Goal: Contribute content: Contribute content

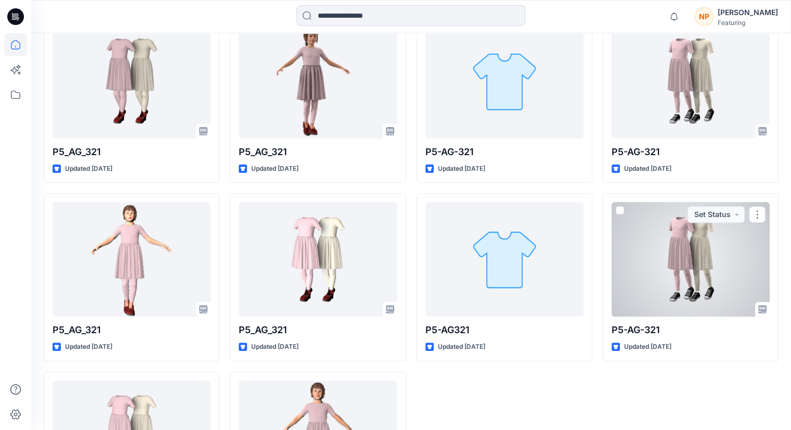
scroll to position [347, 0]
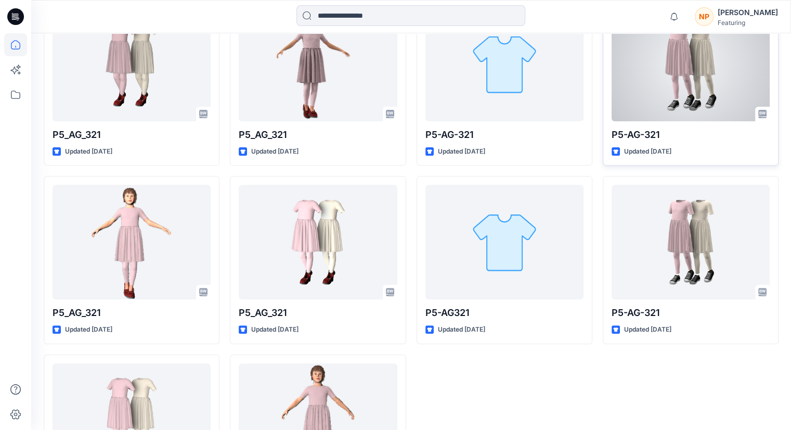
click at [390, 104] on div at bounding box center [691, 64] width 158 height 114
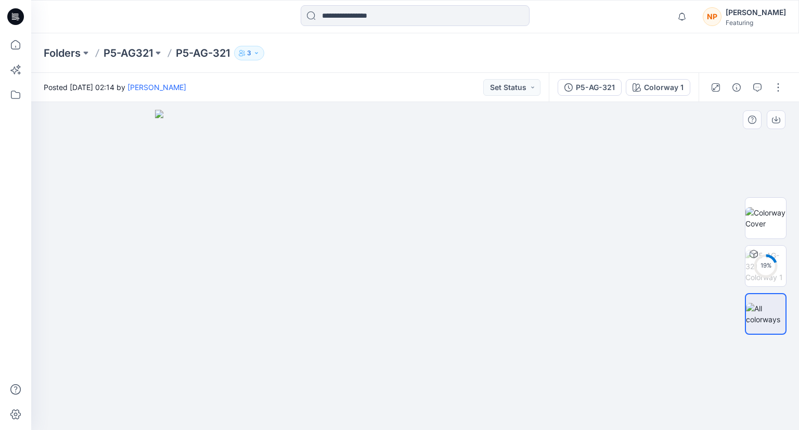
drag, startPoint x: 458, startPoint y: 258, endPoint x: 372, endPoint y: 267, distance: 86.4
click at [376, 270] on img at bounding box center [415, 270] width 520 height 320
click at [390, 222] on img at bounding box center [766, 218] width 41 height 22
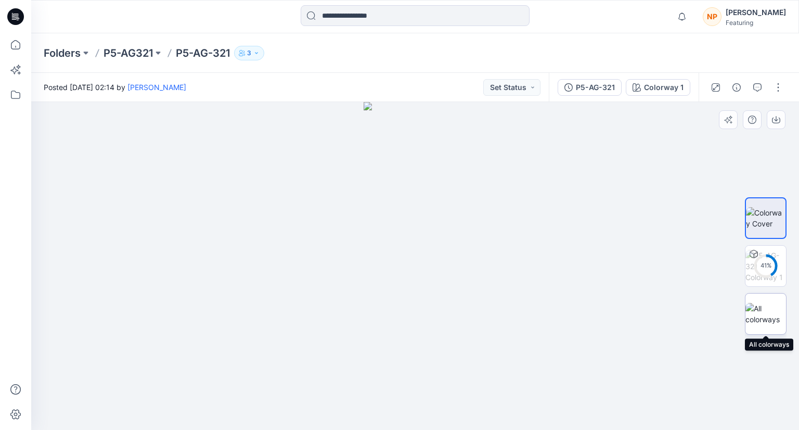
click at [390, 319] on img at bounding box center [766, 314] width 41 height 22
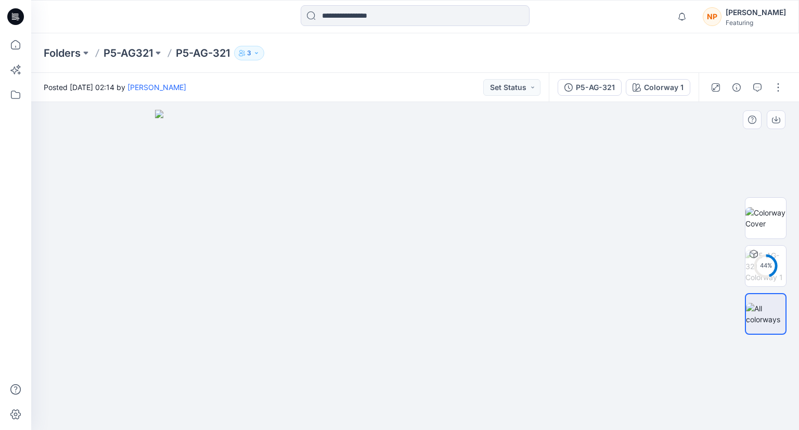
click at [390, 217] on img at bounding box center [415, 270] width 520 height 320
drag, startPoint x: 770, startPoint y: 213, endPoint x: 768, endPoint y: 219, distance: 6.1
click at [390, 213] on img at bounding box center [766, 218] width 41 height 22
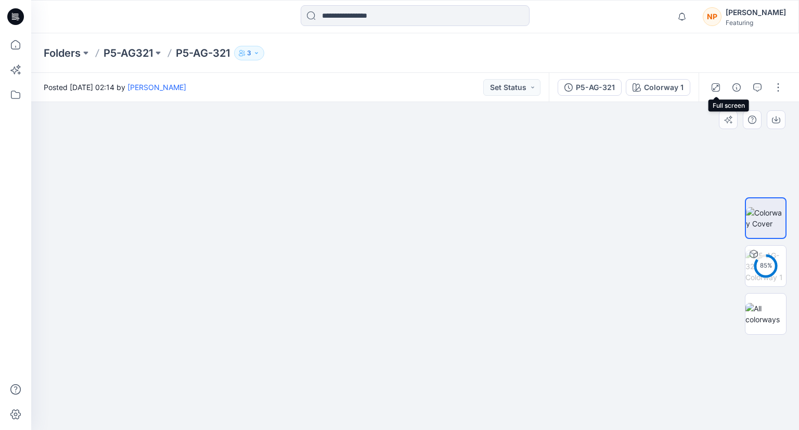
click at [390, 83] on button "button" at bounding box center [716, 87] width 17 height 17
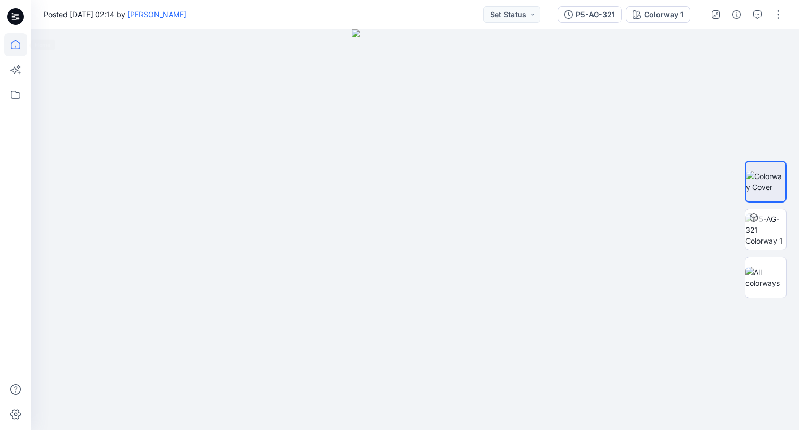
drag, startPoint x: 15, startPoint y: 48, endPoint x: 21, endPoint y: 48, distance: 6.2
click at [15, 48] on icon at bounding box center [15, 44] width 23 height 23
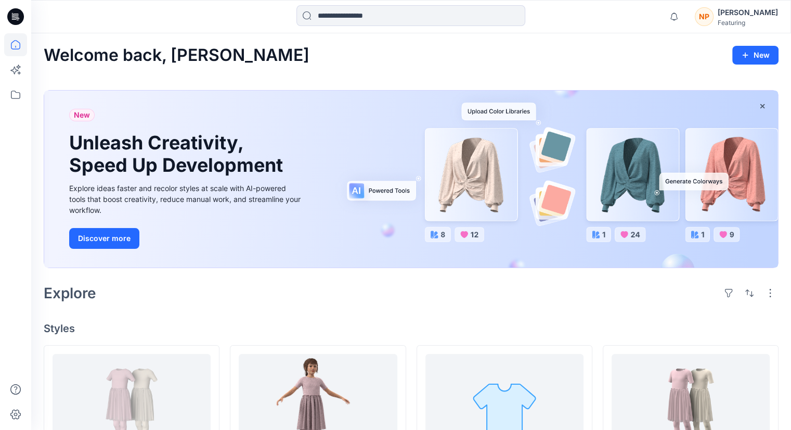
click at [390, 15] on div "[PERSON_NAME]" at bounding box center [748, 12] width 60 height 12
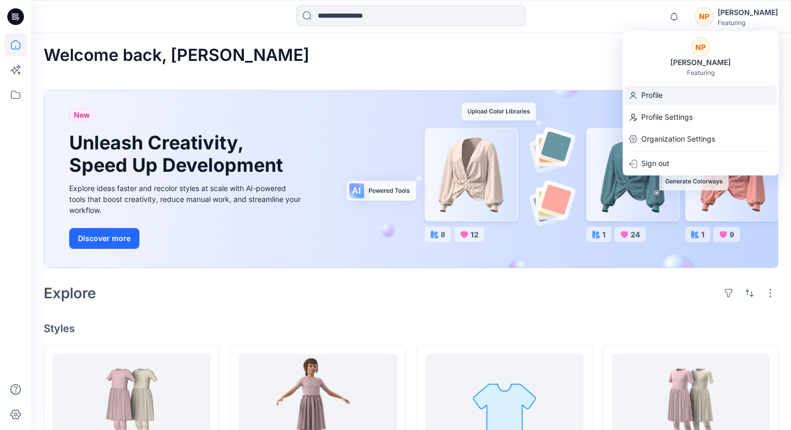
click at [390, 96] on p "Profile" at bounding box center [651, 95] width 21 height 20
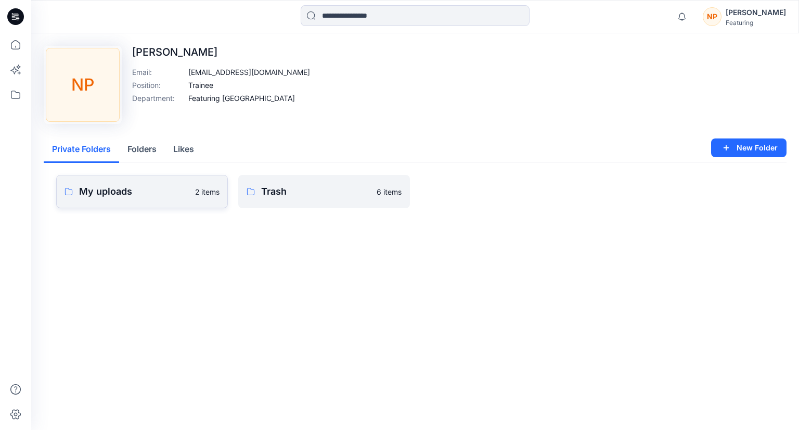
click at [146, 200] on link "My uploads 2 items" at bounding box center [142, 191] width 172 height 33
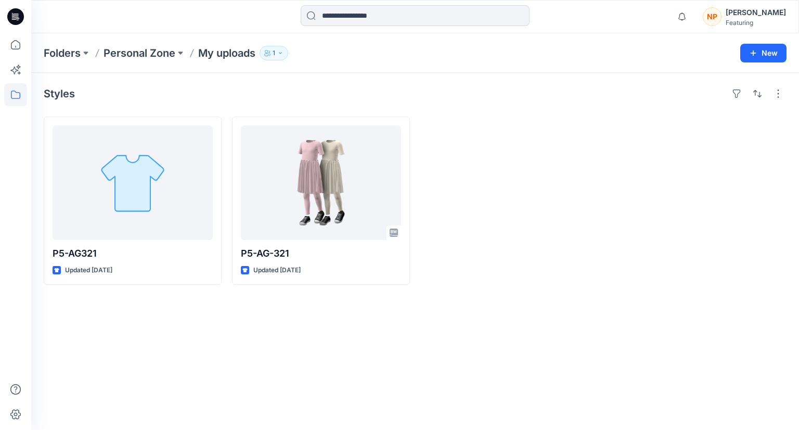
click at [230, 312] on div "Styles P5-AG321 Updated 9 days ago P5-AG-321 Updated 9 days ago" at bounding box center [415, 251] width 768 height 357
drag, startPoint x: 152, startPoint y: 57, endPoint x: 151, endPoint y: 82, distance: 25.0
click at [151, 57] on p "Personal Zone" at bounding box center [140, 53] width 72 height 15
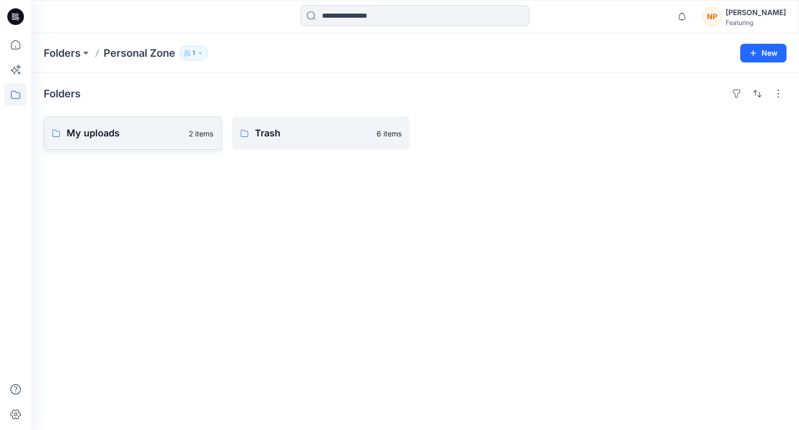
click at [143, 140] on link "My uploads 2 items" at bounding box center [133, 133] width 178 height 33
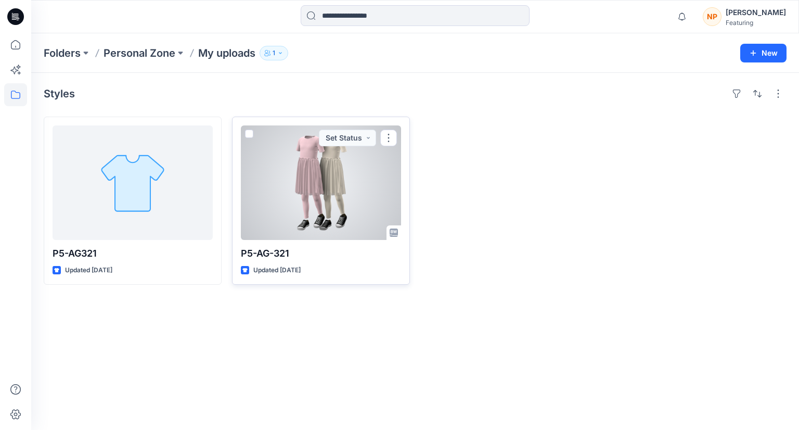
click at [288, 213] on div at bounding box center [321, 182] width 160 height 114
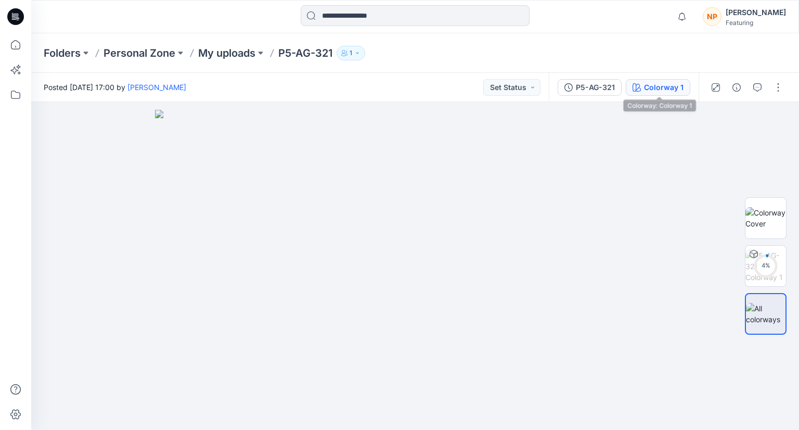
click at [390, 86] on div "Colorway 1" at bounding box center [664, 87] width 40 height 11
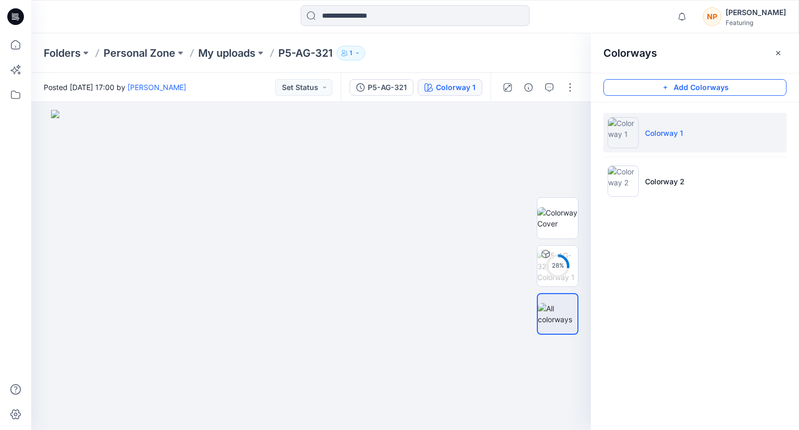
click at [390, 90] on button "Add Colorways" at bounding box center [695, 87] width 183 height 17
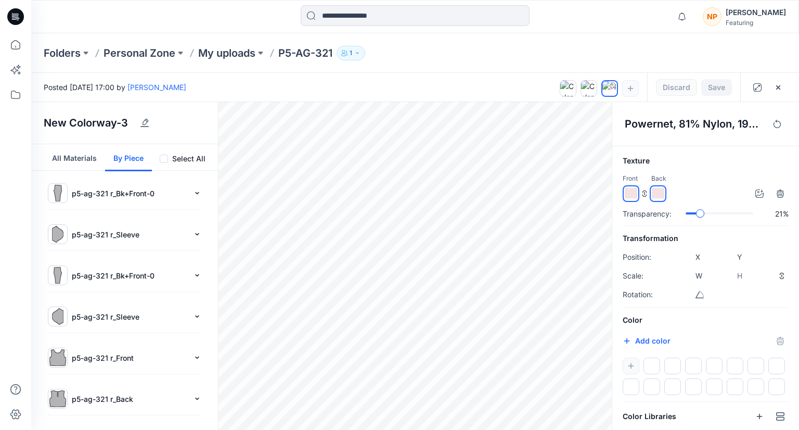
drag, startPoint x: 153, startPoint y: 30, endPoint x: 158, endPoint y: 22, distance: 9.6
click at [153, 30] on div "Notifications Your style P5-AG-321 has been updated with P5-AG-321 version Thur…" at bounding box center [415, 16] width 768 height 33
click at [227, 56] on p "My uploads" at bounding box center [226, 53] width 57 height 15
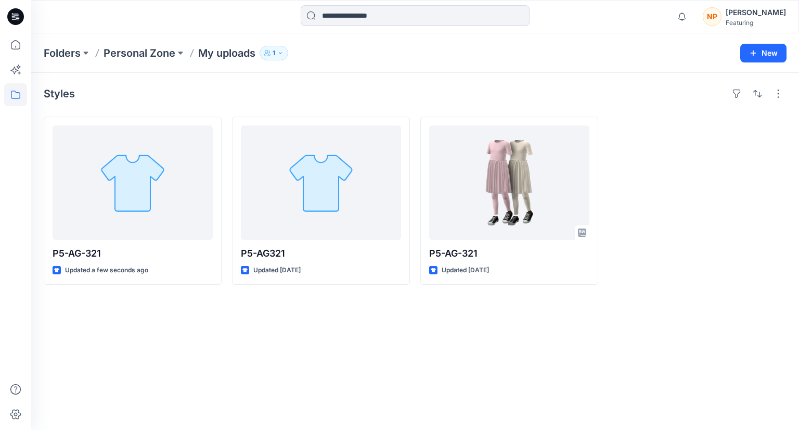
click at [390, 322] on div "Styles P5-AG-321 Updated a few seconds ago P5-AG321 Updated 9 days ago P5-AG-32…" at bounding box center [415, 251] width 768 height 357
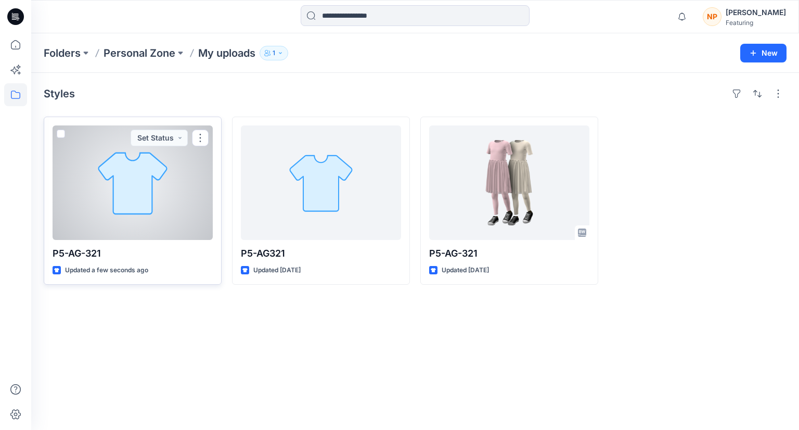
click at [173, 225] on div at bounding box center [133, 182] width 160 height 114
click at [173, 225] on div "Folders Personal Zone My uploads 1 New Styles P5-AG-321 Updated a few seconds a…" at bounding box center [415, 231] width 768 height 396
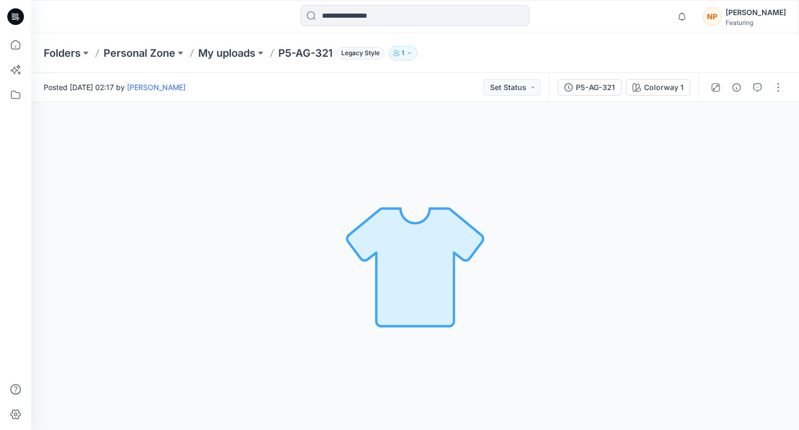
click at [383, 96] on div "Posted Monday, September 08, 2025 02:17 by Nguyen Phuong Set Status" at bounding box center [290, 87] width 518 height 29
click at [390, 113] on div "Colorway 1 Loading... Material Properties Loading..." at bounding box center [415, 266] width 768 height 328
click at [390, 19] on icon "button" at bounding box center [681, 16] width 7 height 7
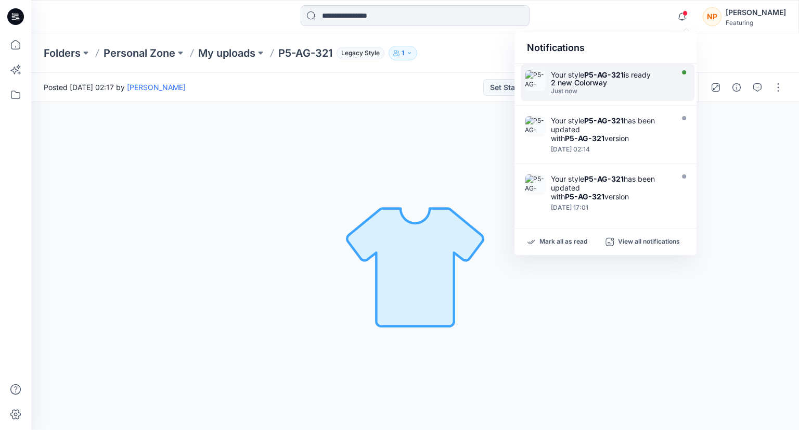
click at [390, 80] on div "2 new Colorway" at bounding box center [611, 82] width 120 height 7
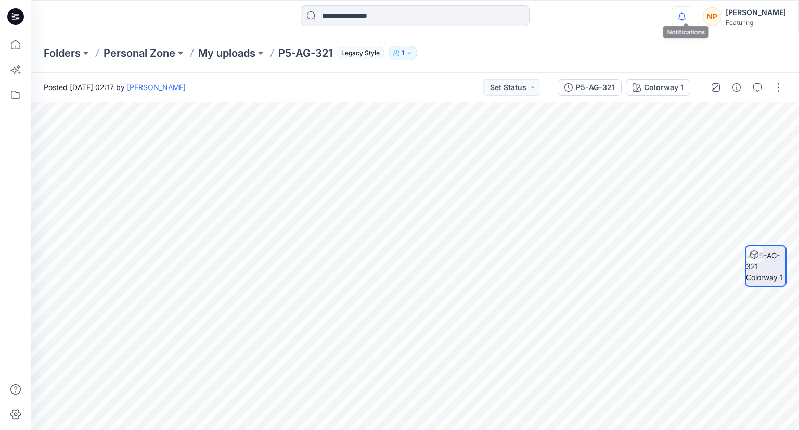
click at [390, 18] on icon "button" at bounding box center [682, 16] width 20 height 21
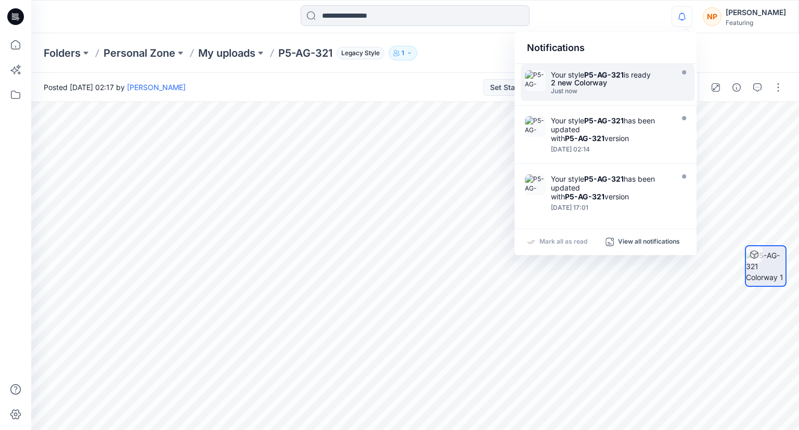
click at [390, 81] on div "2 new Colorway" at bounding box center [611, 82] width 120 height 7
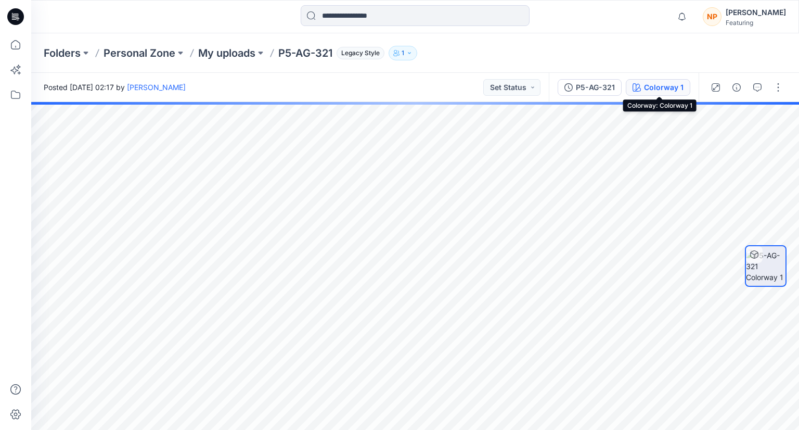
click at [390, 90] on div "Colorway 1" at bounding box center [664, 87] width 40 height 11
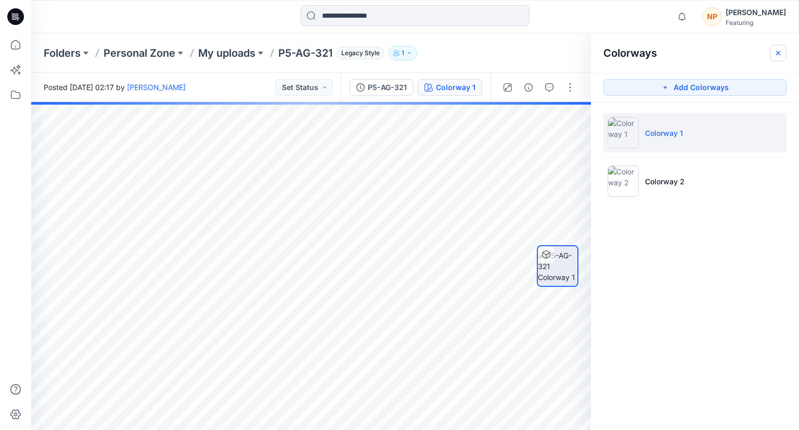
click at [390, 57] on icon "button" at bounding box center [778, 53] width 8 height 8
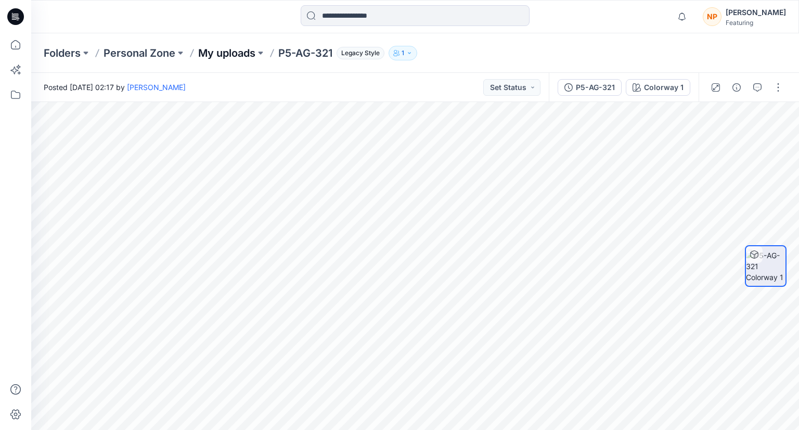
click at [234, 50] on p "My uploads" at bounding box center [226, 53] width 57 height 15
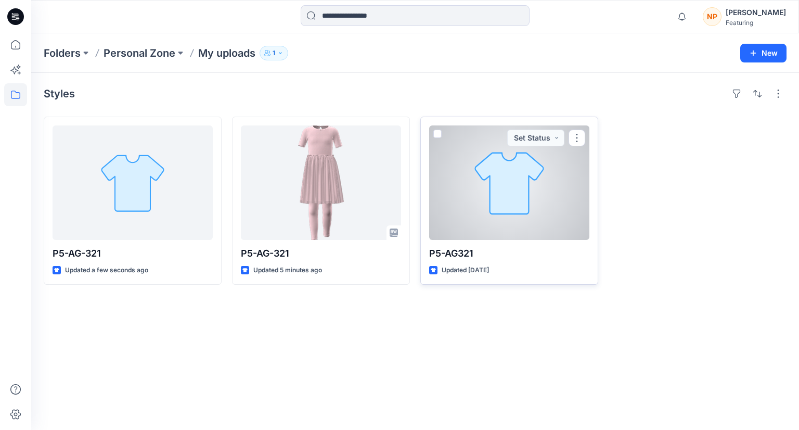
click at [390, 221] on div at bounding box center [509, 182] width 160 height 114
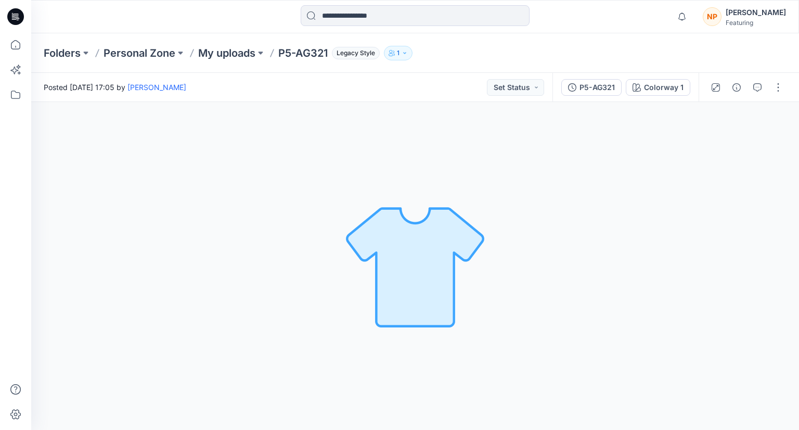
drag, startPoint x: 446, startPoint y: 239, endPoint x: 441, endPoint y: 251, distance: 13.7
click at [390, 251] on img at bounding box center [415, 266] width 146 height 146
click at [390, 258] on img at bounding box center [415, 266] width 146 height 146
click at [390, 83] on div "Colorway 1" at bounding box center [664, 87] width 40 height 11
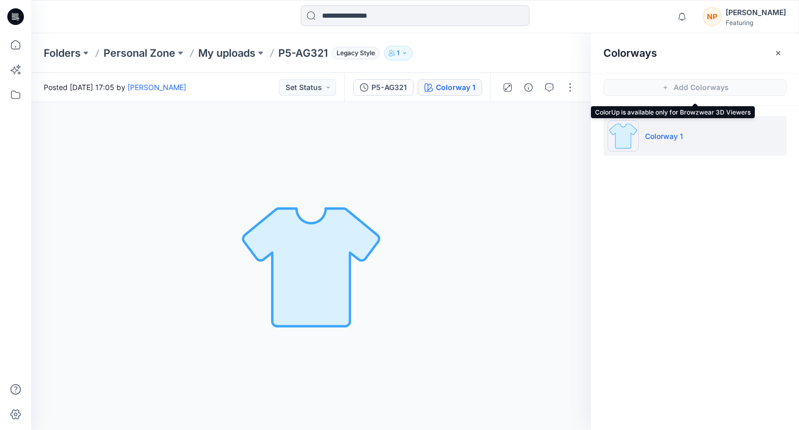
click at [390, 83] on span "Add Colorways" at bounding box center [695, 87] width 208 height 29
click at [390, 52] on icon "button" at bounding box center [778, 53] width 8 height 8
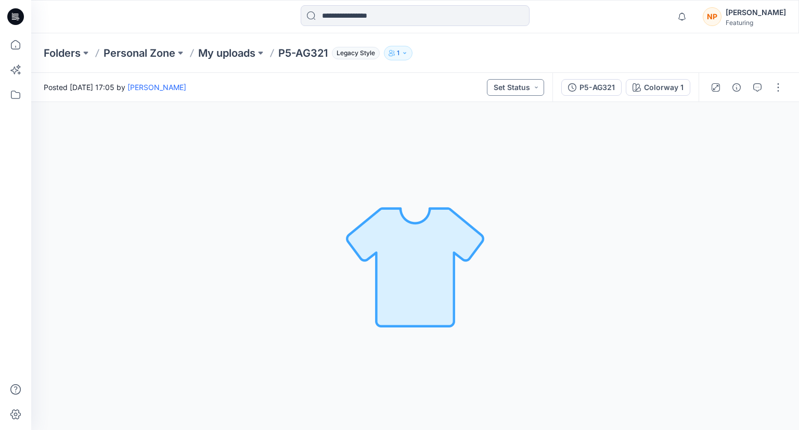
click at [390, 94] on button "Set Status" at bounding box center [515, 87] width 57 height 17
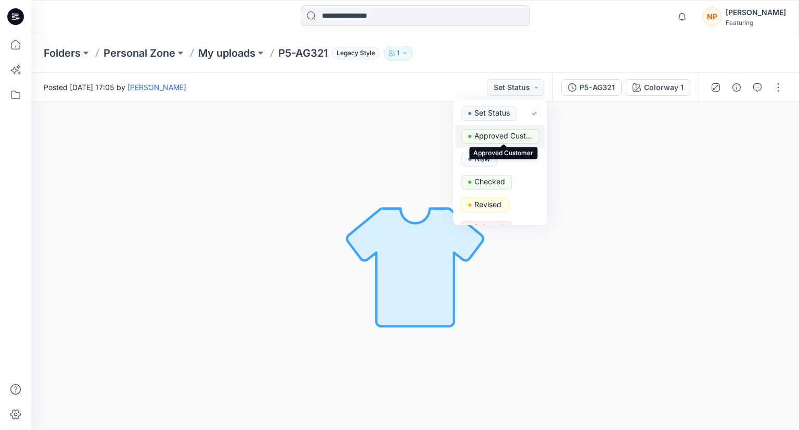
click at [390, 140] on span "Approved Customer" at bounding box center [500, 136] width 78 height 15
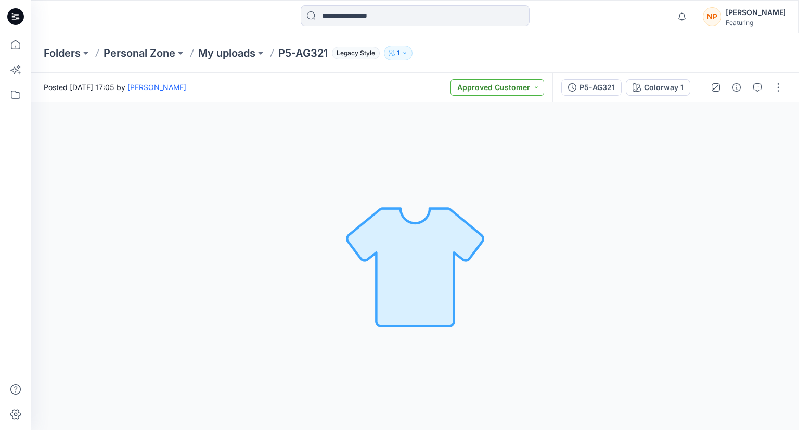
click at [390, 93] on button "Approved Customer" at bounding box center [498, 87] width 94 height 17
click at [390, 117] on p "Set Status" at bounding box center [491, 113] width 35 height 14
click at [246, 58] on p "My uploads" at bounding box center [226, 53] width 57 height 15
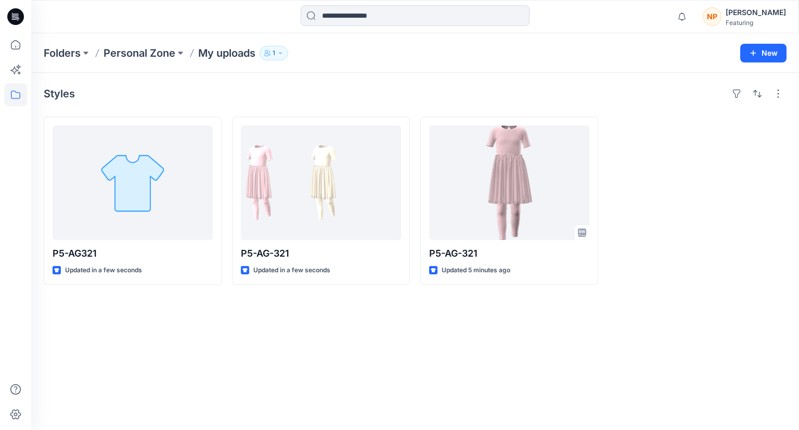
click at [390, 320] on div "Styles P5-AG321 Updated in a few seconds P5-AG-321 Updated in a few seconds P5-…" at bounding box center [415, 251] width 768 height 357
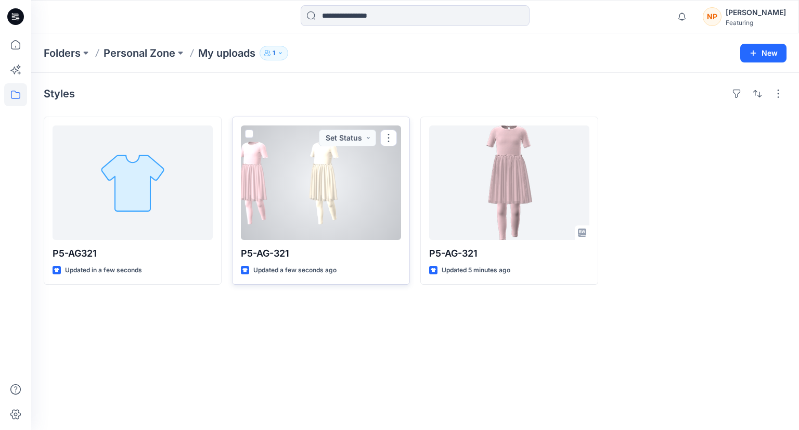
click at [297, 243] on div "P5-AG-321 Updated a few seconds ago Set Status" at bounding box center [321, 201] width 178 height 168
click at [296, 253] on p "P5-AG-321" at bounding box center [321, 253] width 160 height 15
click at [275, 222] on div at bounding box center [321, 182] width 160 height 114
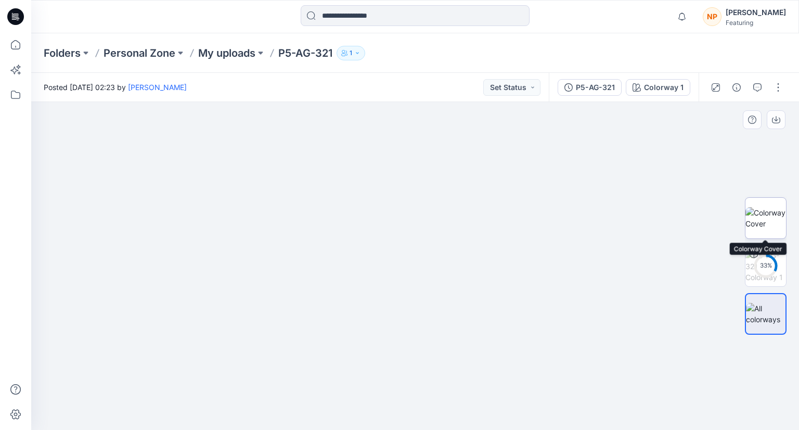
click at [390, 219] on img at bounding box center [766, 218] width 41 height 22
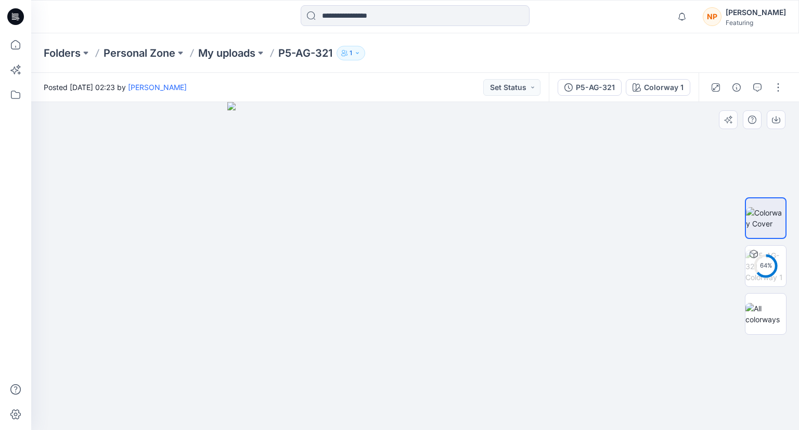
drag, startPoint x: 291, startPoint y: 252, endPoint x: 366, endPoint y: 258, distance: 74.7
click at [366, 258] on img at bounding box center [415, 266] width 376 height 328
drag, startPoint x: 261, startPoint y: 277, endPoint x: 304, endPoint y: 286, distance: 44.0
click at [304, 286] on img at bounding box center [415, 266] width 376 height 328
drag, startPoint x: 302, startPoint y: 338, endPoint x: 347, endPoint y: 344, distance: 44.7
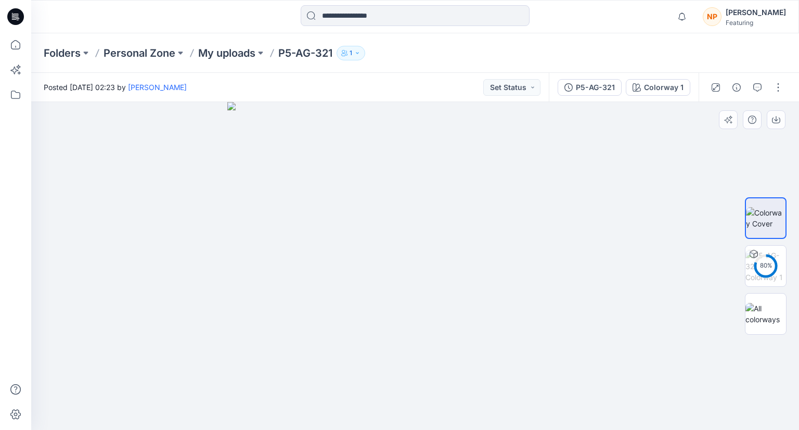
click at [347, 344] on img at bounding box center [415, 266] width 376 height 328
click at [390, 315] on img at bounding box center [766, 314] width 41 height 22
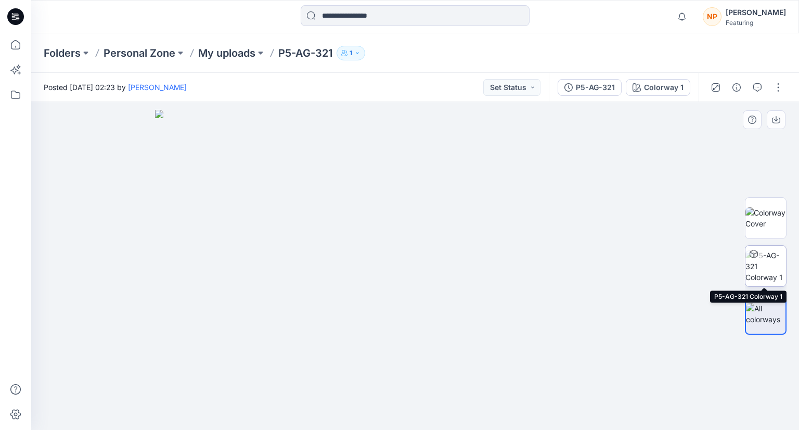
click at [390, 275] on img at bounding box center [766, 266] width 41 height 33
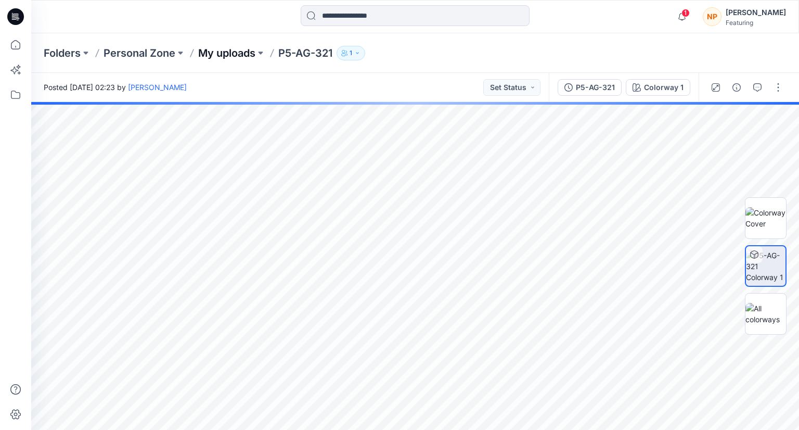
click at [212, 55] on p "My uploads" at bounding box center [226, 53] width 57 height 15
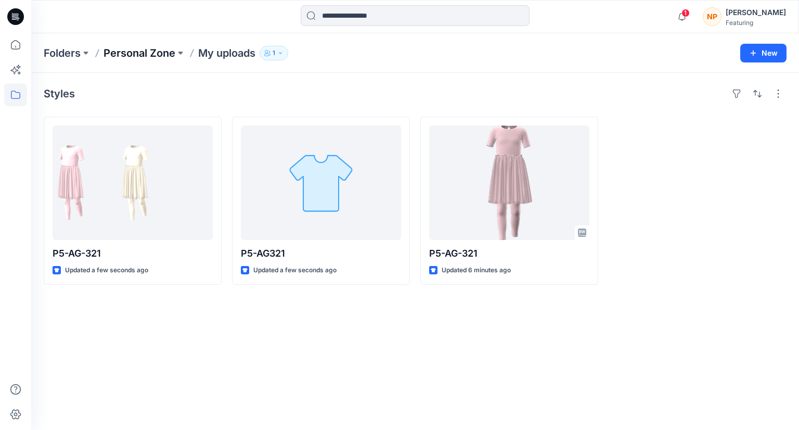
click at [125, 54] on p "Personal Zone" at bounding box center [140, 53] width 72 height 15
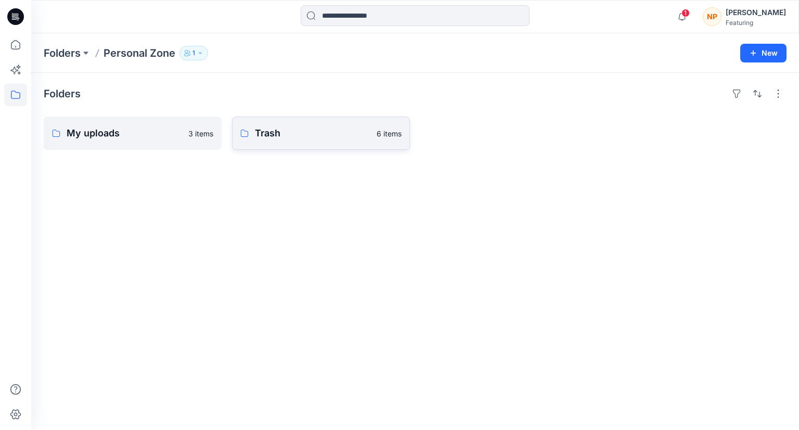
click at [291, 138] on p "Trash" at bounding box center [313, 133] width 116 height 15
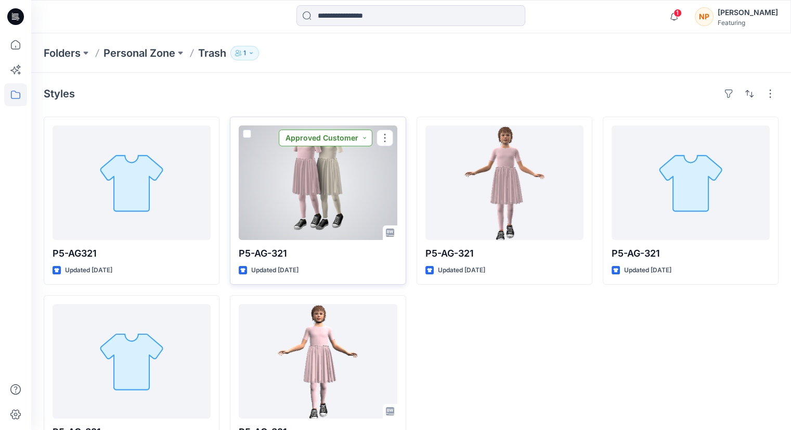
click at [367, 134] on button "Approved Customer" at bounding box center [326, 138] width 94 height 17
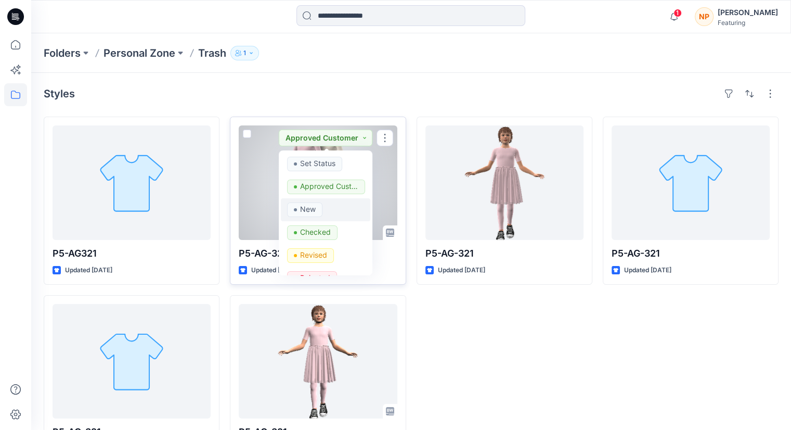
click at [327, 209] on div "New" at bounding box center [325, 209] width 77 height 15
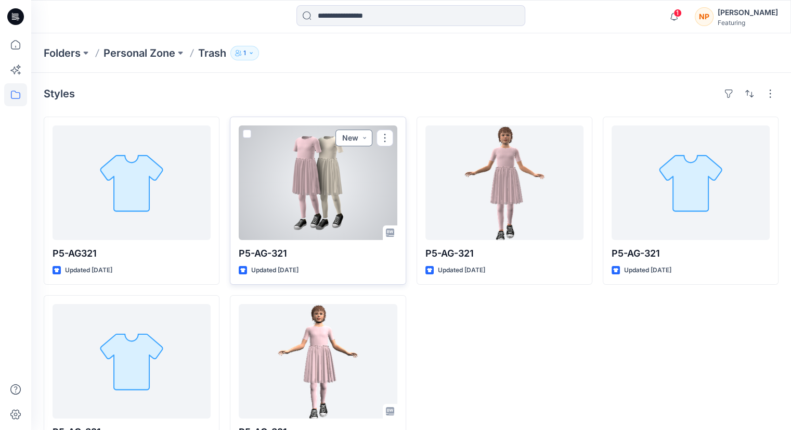
click at [363, 144] on button "New" at bounding box center [354, 138] width 37 height 17
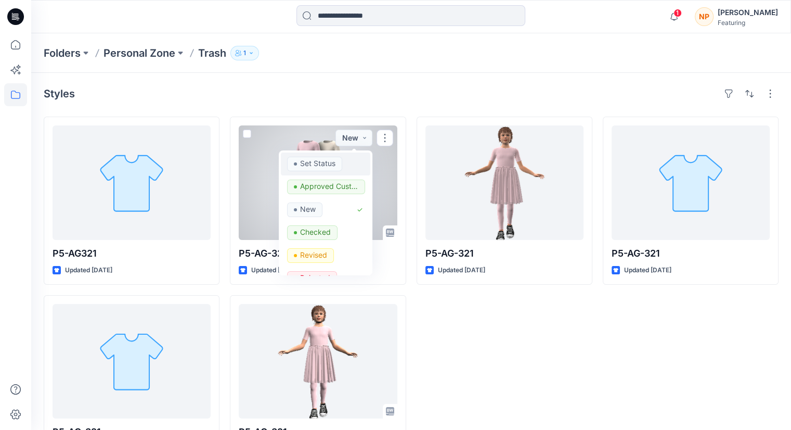
click at [333, 167] on p "Set Status" at bounding box center [317, 164] width 35 height 14
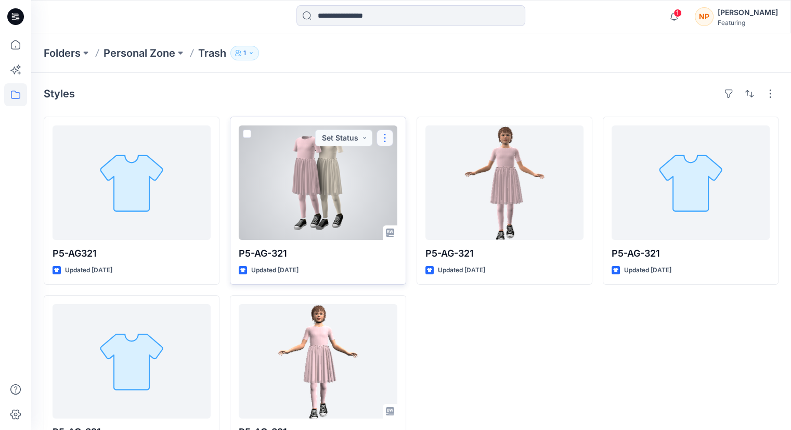
click at [380, 142] on button "button" at bounding box center [385, 138] width 17 height 17
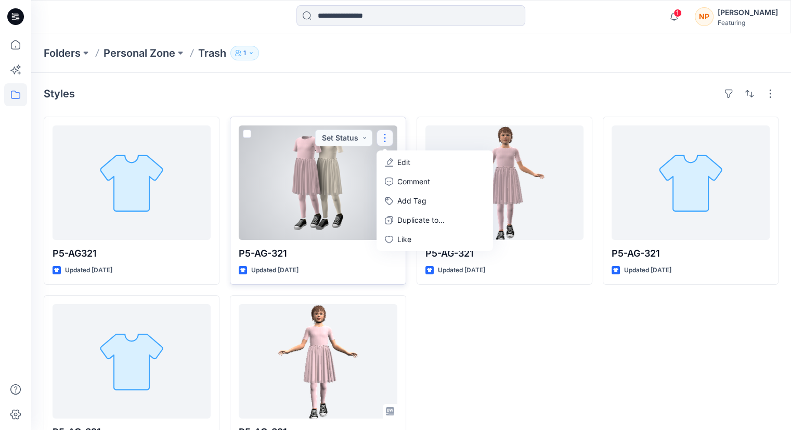
click at [328, 198] on div at bounding box center [318, 182] width 158 height 114
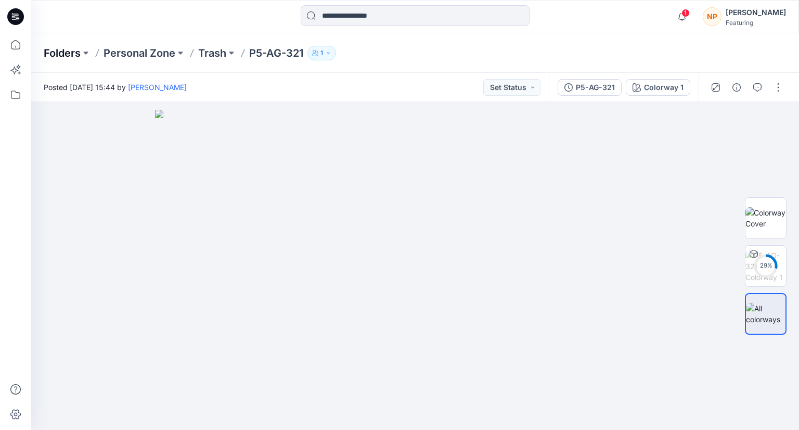
click at [75, 53] on p "Folders" at bounding box center [62, 53] width 37 height 15
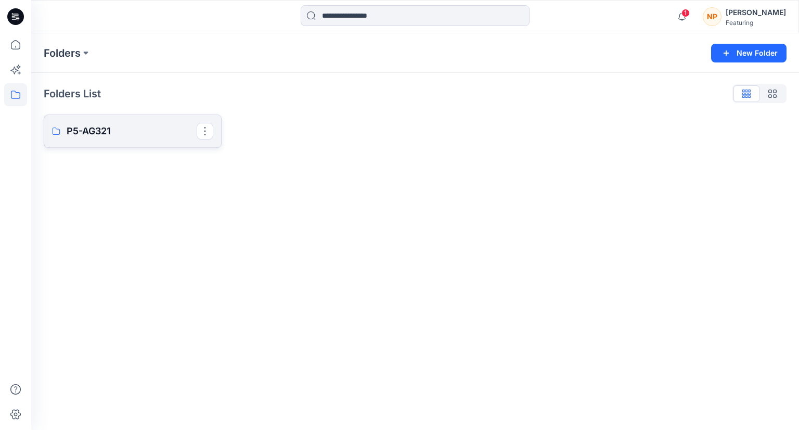
click at [84, 126] on p "P5-AG321" at bounding box center [132, 131] width 130 height 15
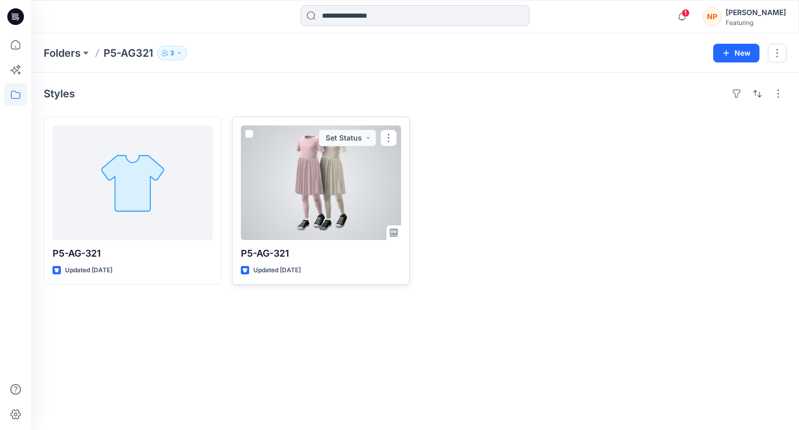
click at [329, 175] on div at bounding box center [321, 182] width 160 height 114
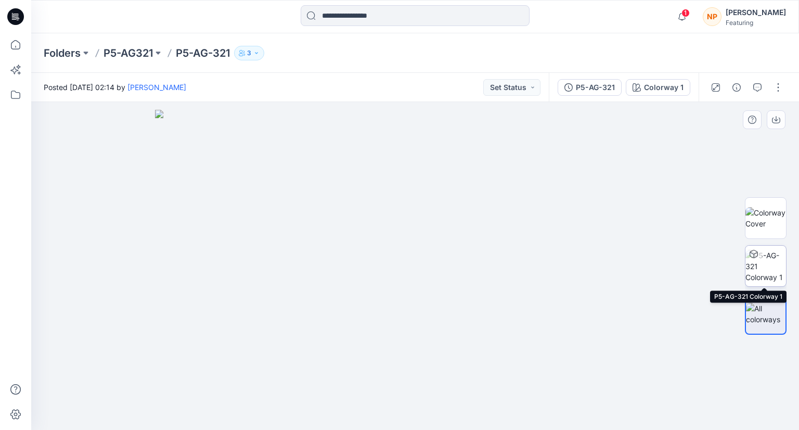
click at [390, 265] on img at bounding box center [766, 266] width 41 height 33
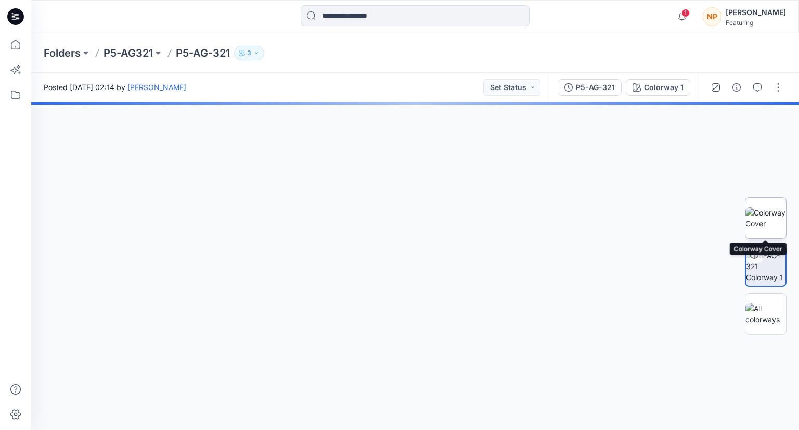
click at [390, 222] on img at bounding box center [766, 218] width 41 height 22
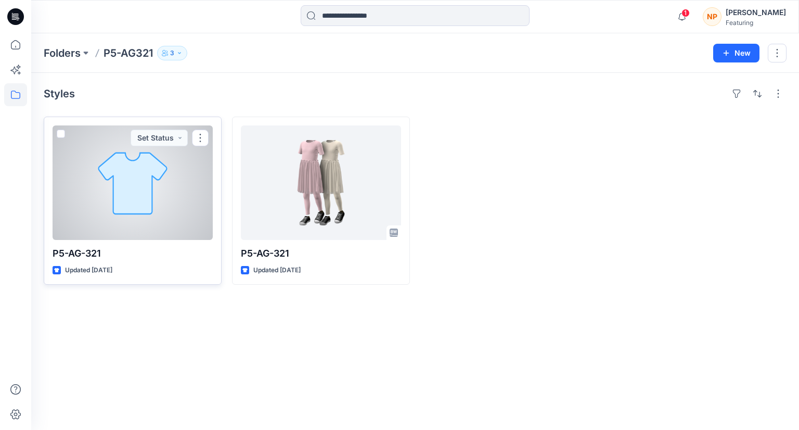
click at [123, 165] on div at bounding box center [133, 182] width 160 height 114
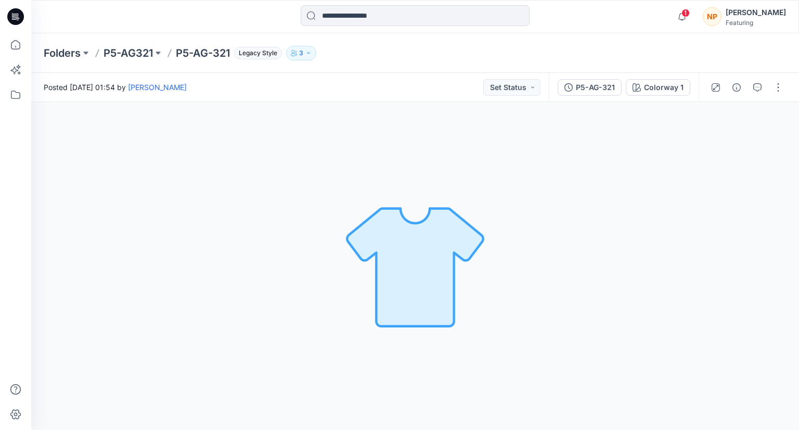
click at [390, 212] on div "Colorway 1 Loading... Material Properties Loading..." at bounding box center [415, 266] width 768 height 328
click at [390, 89] on button "button" at bounding box center [778, 87] width 17 height 17
click at [390, 89] on div "Colorway 1" at bounding box center [664, 87] width 40 height 11
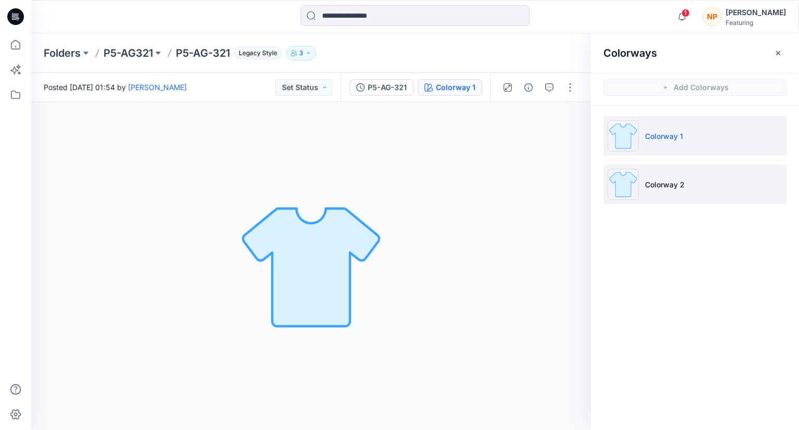
click at [390, 172] on li "Colorway 2" at bounding box center [695, 184] width 183 height 40
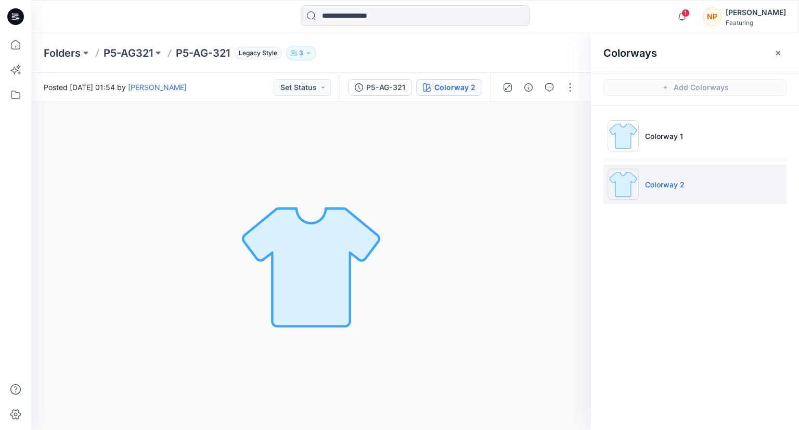
click at [390, 172] on li "Colorway 2" at bounding box center [695, 184] width 183 height 40
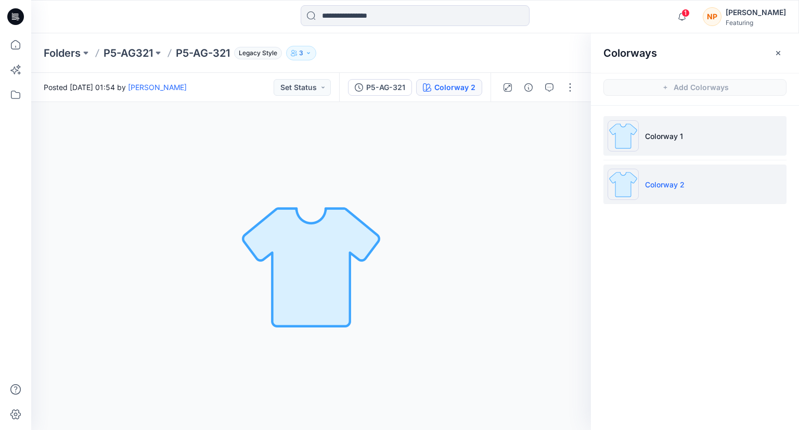
click at [390, 140] on p "Colorway 1" at bounding box center [664, 136] width 38 height 11
click at [390, 181] on p "Colorway 2" at bounding box center [665, 184] width 40 height 11
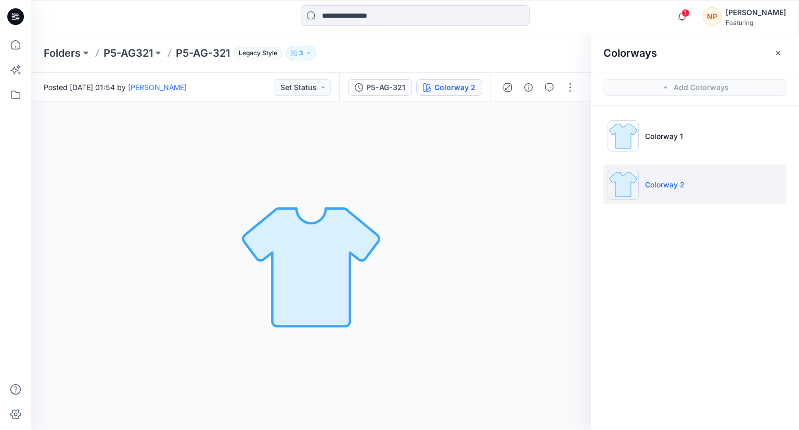
click at [297, 272] on img at bounding box center [311, 266] width 146 height 146
click at [309, 233] on img at bounding box center [311, 266] width 146 height 146
click at [306, 94] on button "Set Status" at bounding box center [302, 87] width 57 height 17
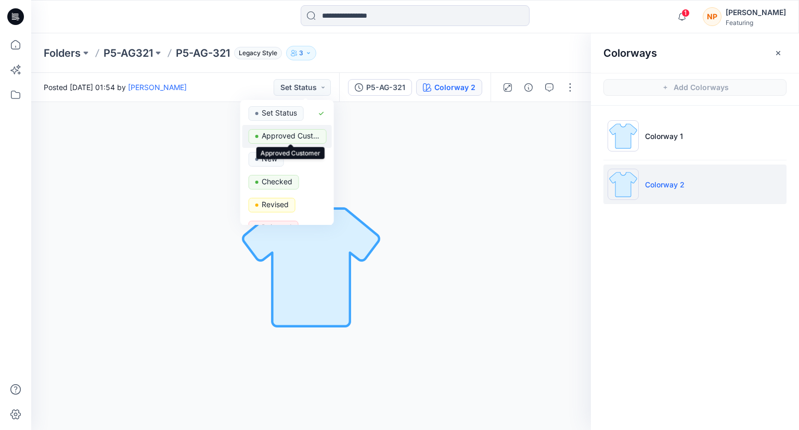
click at [291, 134] on p "Approved Customer" at bounding box center [291, 136] width 58 height 14
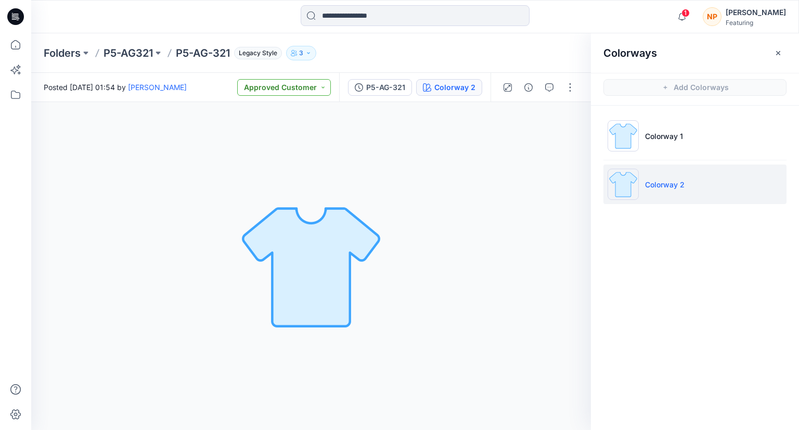
click at [309, 94] on button "Approved Customer" at bounding box center [284, 87] width 94 height 17
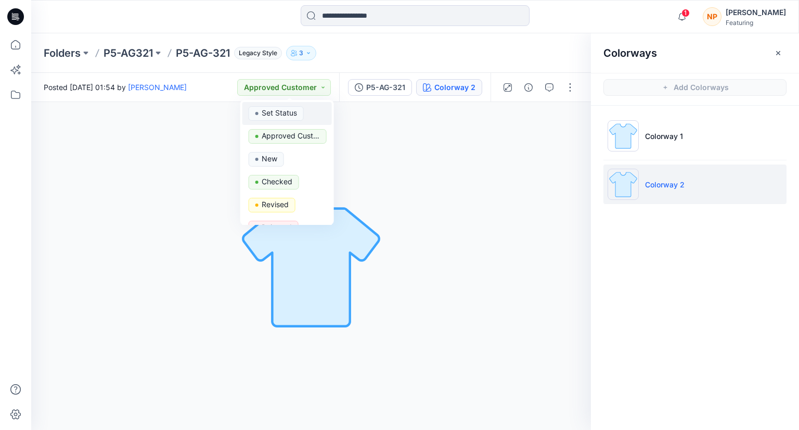
click at [282, 111] on p "Set Status" at bounding box center [279, 113] width 35 height 14
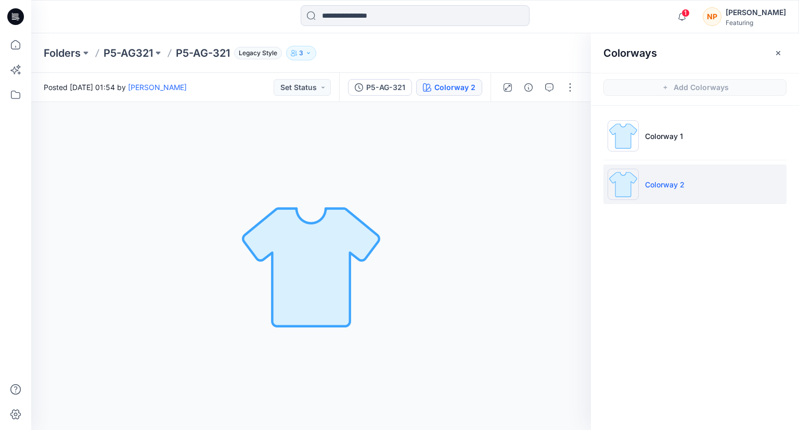
click at [297, 155] on div "Colorway 2 Loading... Material Properties Loading..." at bounding box center [311, 266] width 560 height 328
click at [390, 17] on icon "button" at bounding box center [682, 16] width 20 height 21
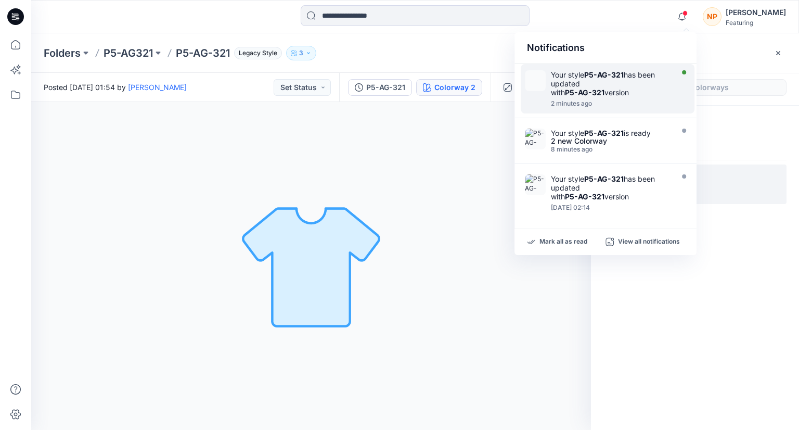
click at [390, 93] on strong "P5-AG-321" at bounding box center [585, 92] width 40 height 9
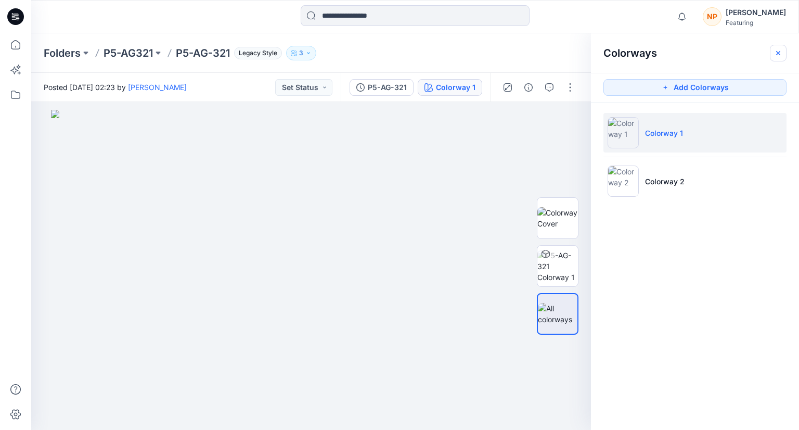
click at [390, 58] on button "button" at bounding box center [778, 53] width 17 height 17
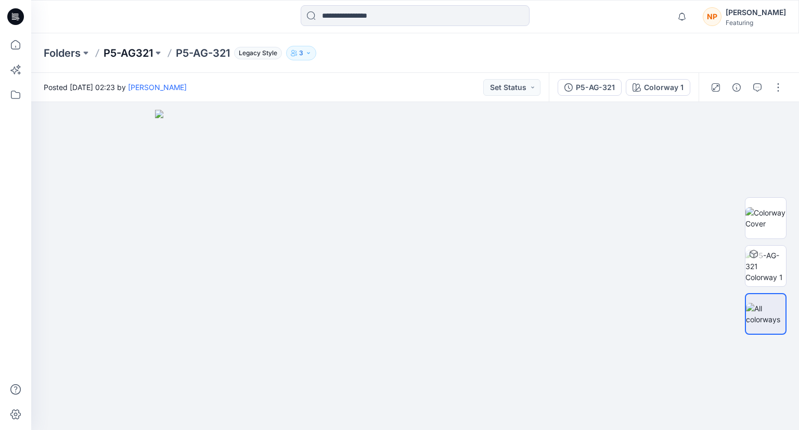
click at [137, 49] on p "P5-AG321" at bounding box center [128, 53] width 49 height 15
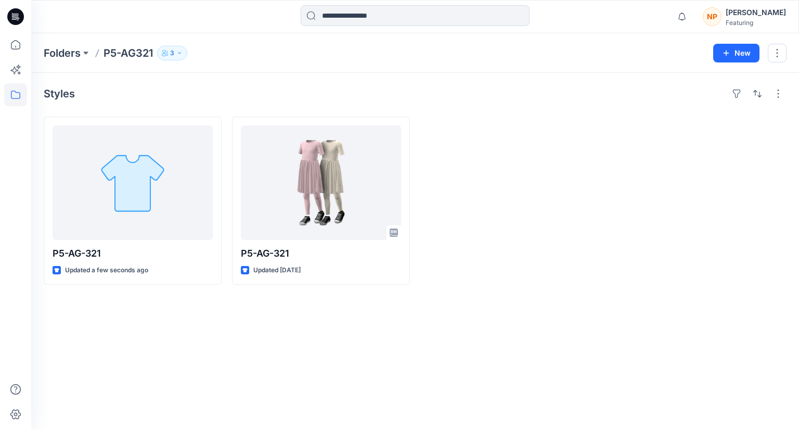
click at [137, 50] on p "P5-AG321" at bounding box center [128, 53] width 49 height 15
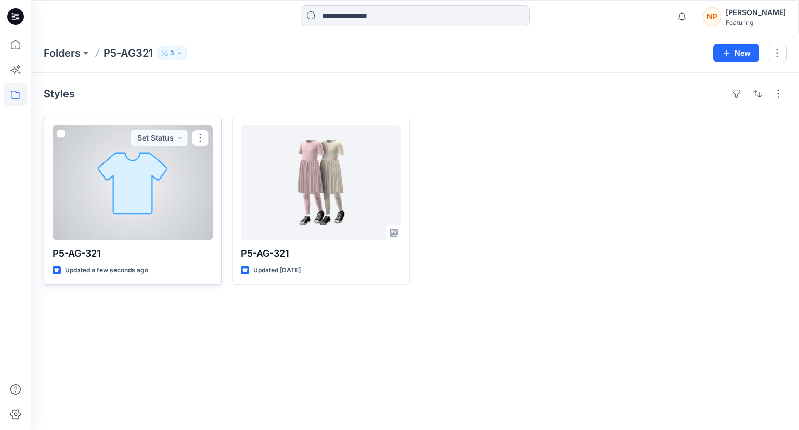
click at [115, 201] on div at bounding box center [133, 182] width 160 height 114
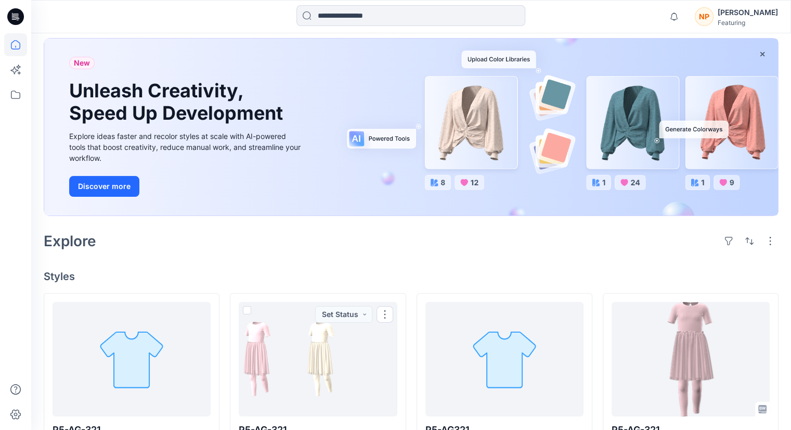
scroll to position [52, 0]
click at [745, 16] on div "[PERSON_NAME]" at bounding box center [748, 12] width 60 height 12
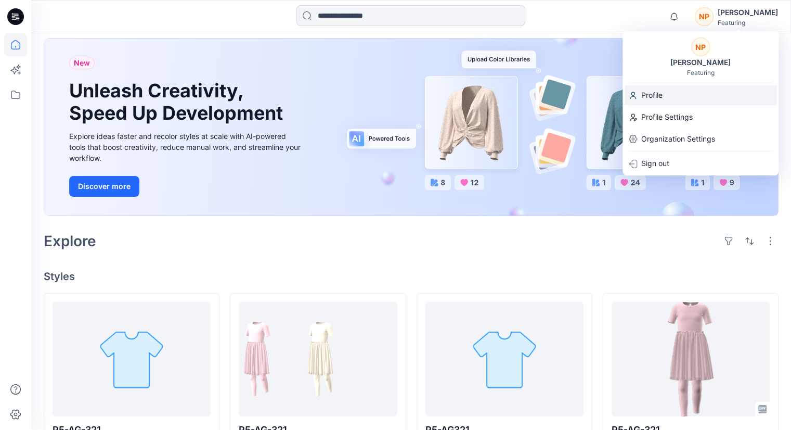
click at [656, 98] on p "Profile" at bounding box center [651, 95] width 21 height 20
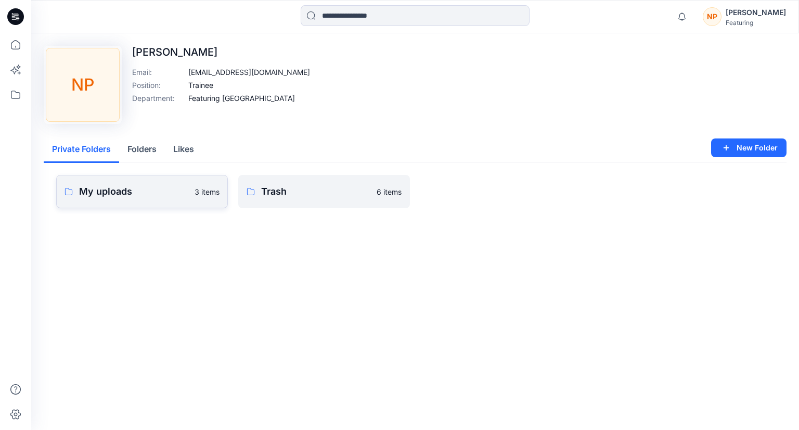
click at [169, 192] on p "My uploads" at bounding box center [133, 191] width 109 height 15
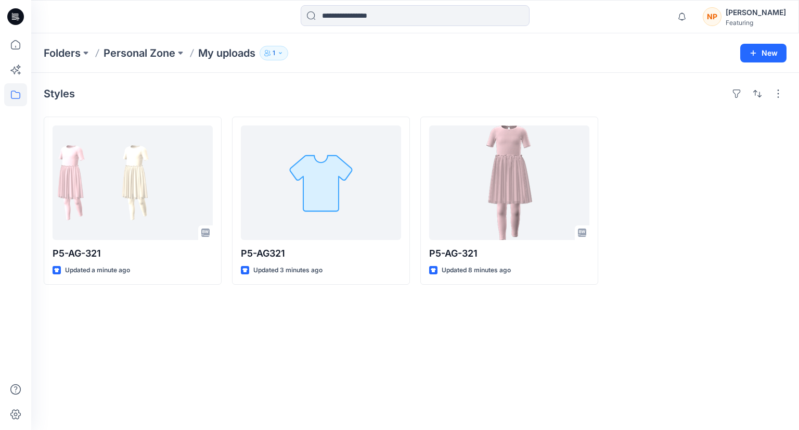
click at [68, 55] on p "Folders" at bounding box center [62, 53] width 37 height 15
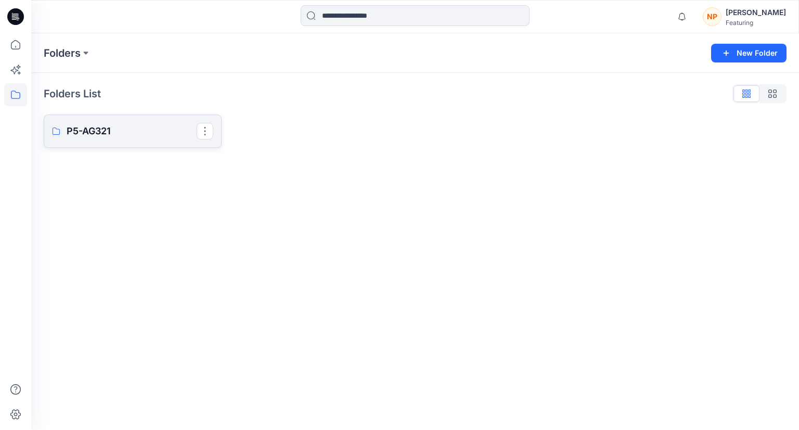
click at [99, 142] on link "P5-AG321" at bounding box center [133, 130] width 178 height 33
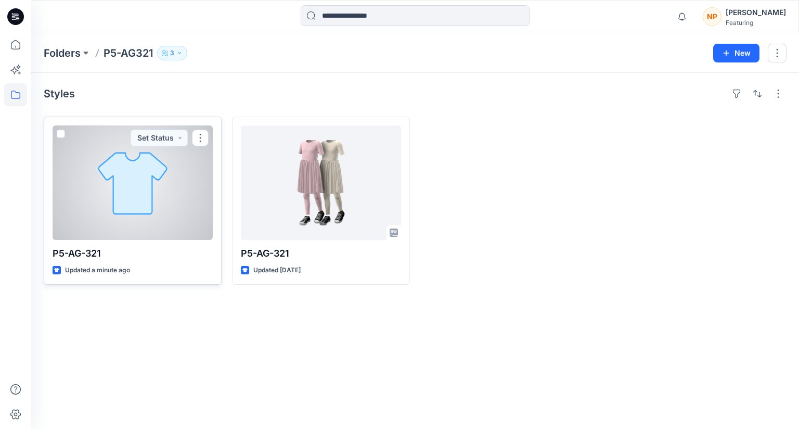
click at [141, 242] on div "P5-AG-321 Updated a minute ago Set Status" at bounding box center [133, 201] width 178 height 168
click at [150, 203] on div at bounding box center [133, 182] width 160 height 114
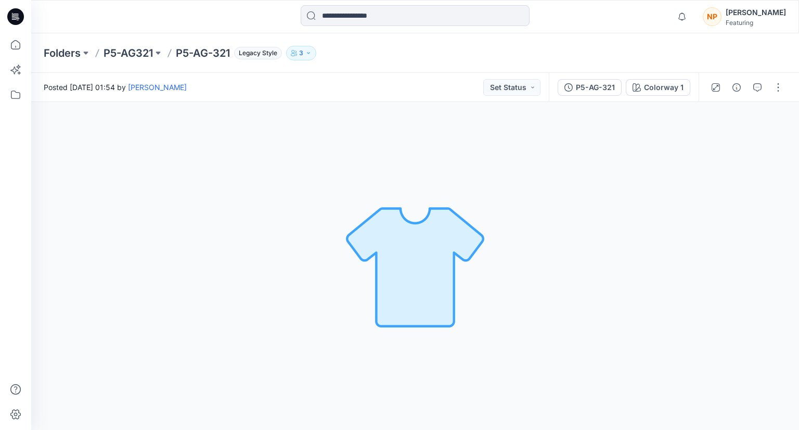
click at [150, 203] on div "Colorway 1 Loading... Material Properties Loading..." at bounding box center [415, 266] width 768 height 328
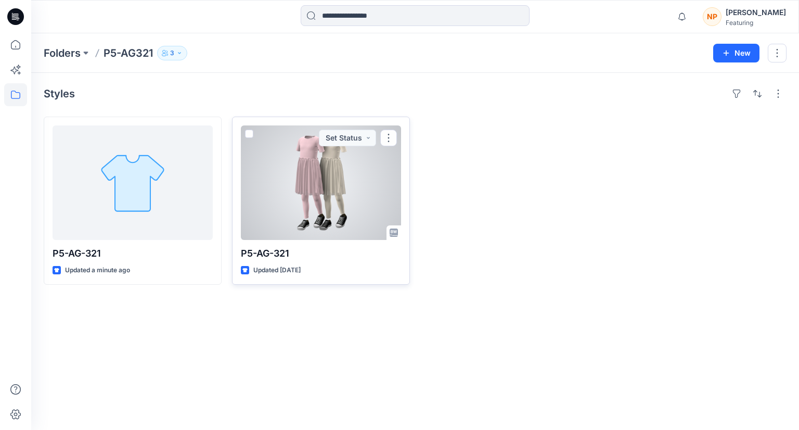
click at [330, 211] on div at bounding box center [321, 182] width 160 height 114
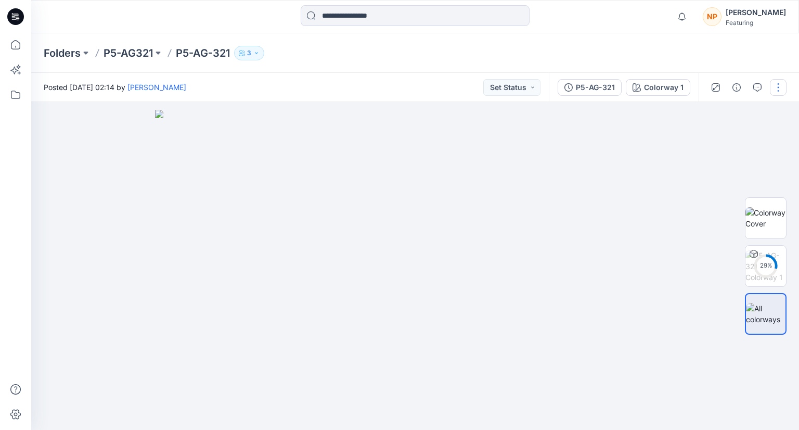
click at [781, 93] on button "button" at bounding box center [778, 87] width 17 height 17
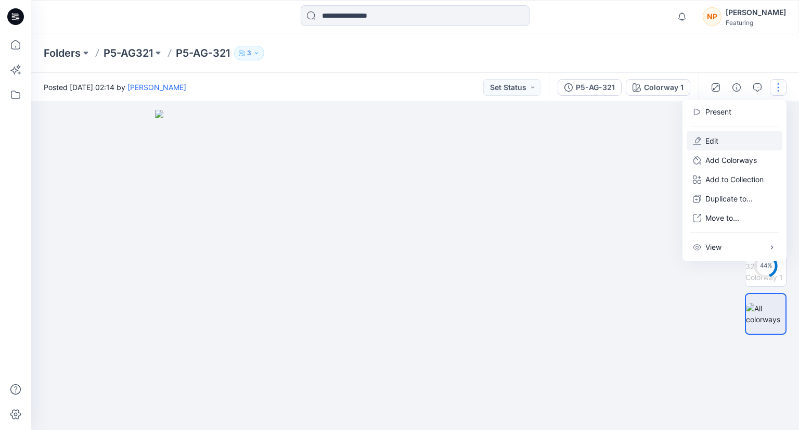
click at [726, 146] on button "Edit" at bounding box center [735, 140] width 96 height 19
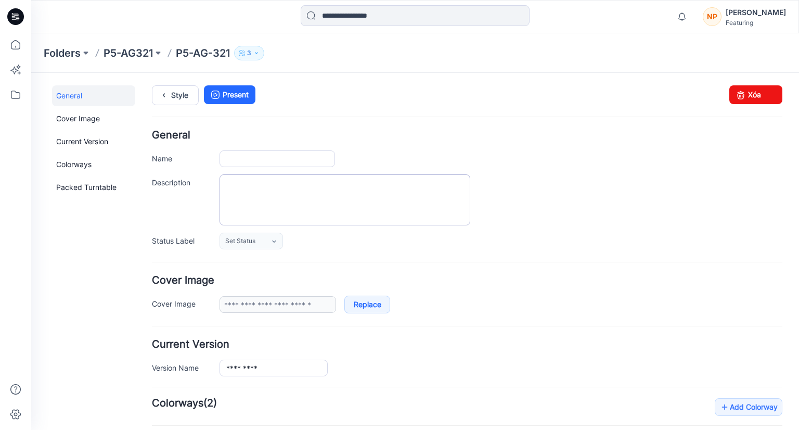
type input "*********"
type input "**********"
click at [312, 201] on textarea "Description" at bounding box center [345, 199] width 251 height 51
type textarea "**********"
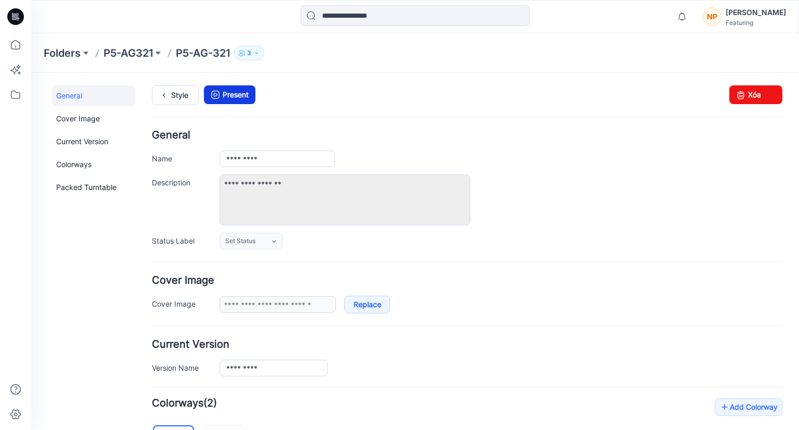
click at [237, 98] on link "Present" at bounding box center [230, 94] width 52 height 19
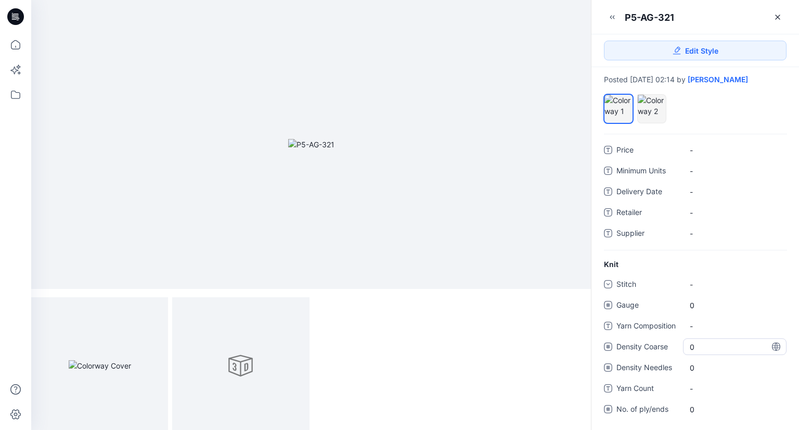
scroll to position [30, 0]
click at [695, 290] on div "-" at bounding box center [698, 284] width 16 height 11
click at [699, 311] on span "0" at bounding box center [735, 305] width 90 height 11
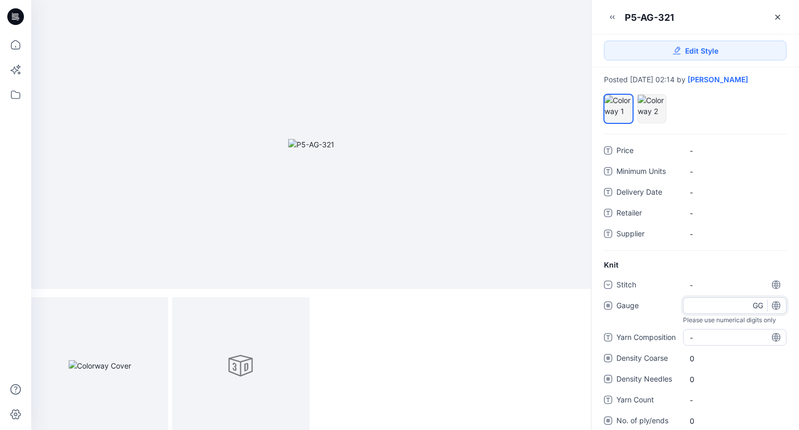
click at [701, 344] on div "Stitch - Gauge Please use numerical digits only GG Yarn Composition - Density C…" at bounding box center [695, 352] width 183 height 152
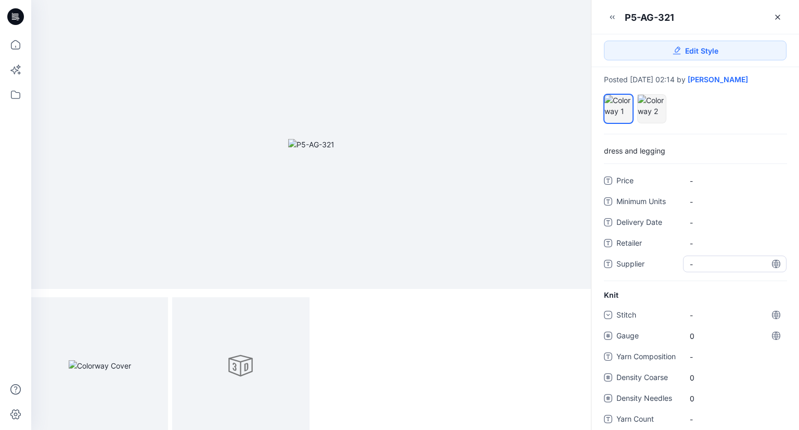
click at [697, 270] on span "-" at bounding box center [735, 264] width 90 height 11
click at [700, 249] on span "-" at bounding box center [735, 243] width 90 height 11
click at [699, 228] on Date "-" at bounding box center [735, 222] width 90 height 11
click at [697, 207] on Units "-" at bounding box center [735, 201] width 90 height 11
click at [701, 186] on span "-" at bounding box center [735, 180] width 90 height 11
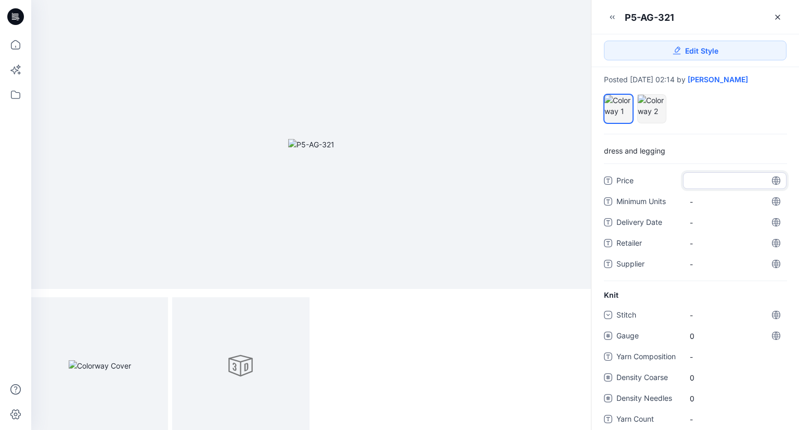
click at [700, 92] on div "P5-AG-321 Edit Style Posted September 04, 2025 02:14 by Nguyen Phuong dress and…" at bounding box center [695, 215] width 208 height 430
click at [612, 21] on button "button" at bounding box center [612, 17] width 17 height 17
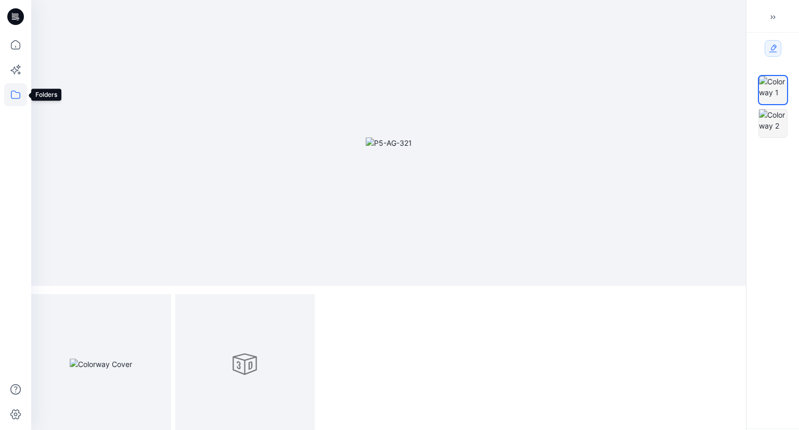
click at [8, 103] on icon at bounding box center [15, 94] width 23 height 23
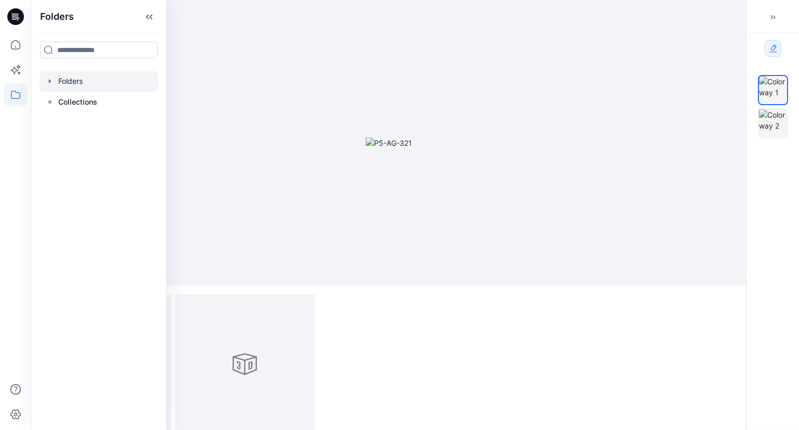
click at [67, 83] on div at bounding box center [99, 81] width 119 height 21
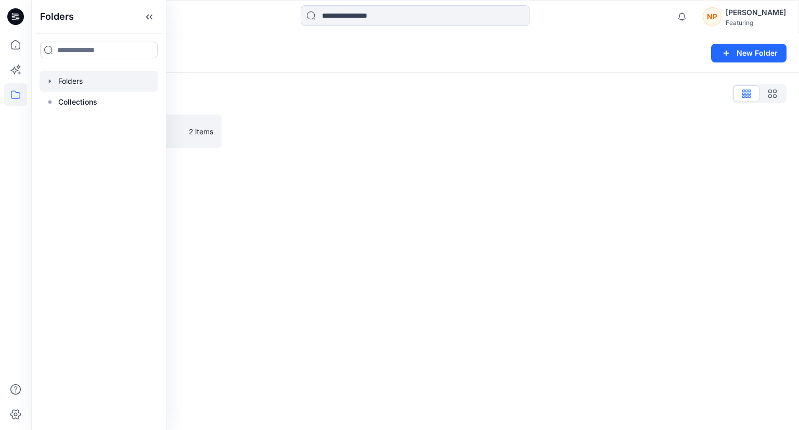
click at [450, 169] on div "Folders New Folder Folders List P5-AG321 2 items" at bounding box center [415, 231] width 768 height 396
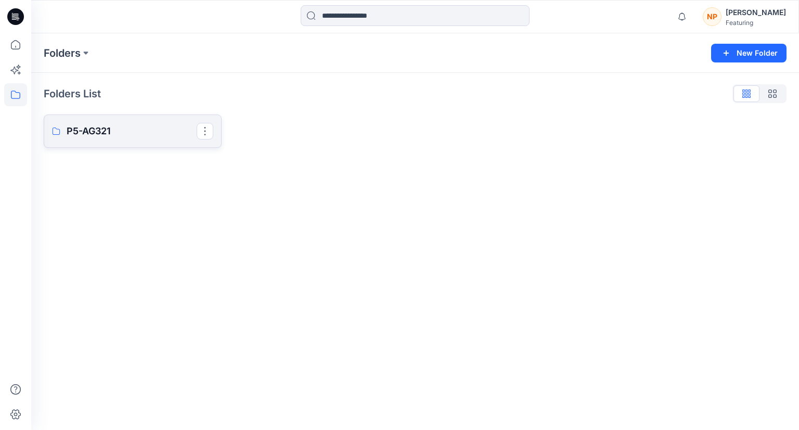
click at [147, 139] on link "P5-AG321" at bounding box center [133, 130] width 178 height 33
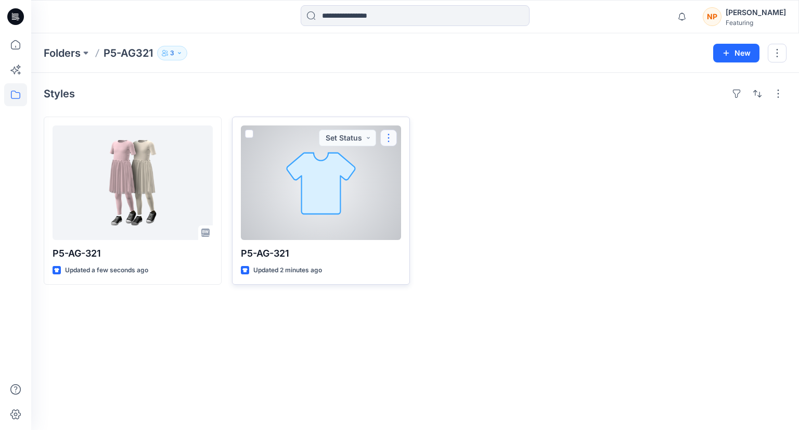
click at [387, 137] on button "button" at bounding box center [388, 138] width 17 height 17
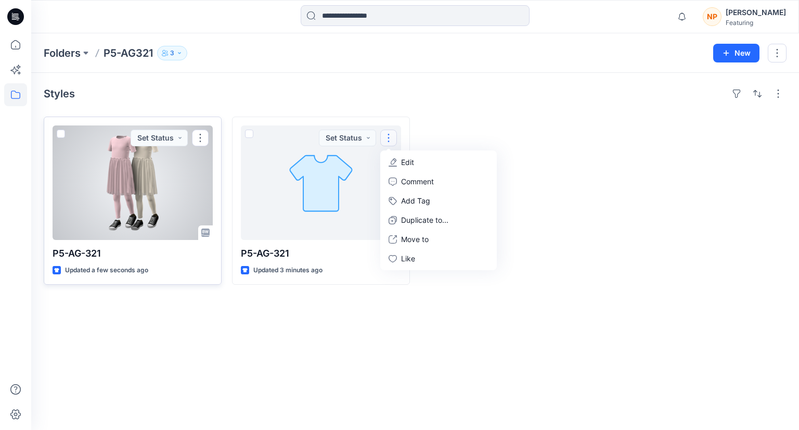
click at [142, 185] on div at bounding box center [133, 182] width 160 height 114
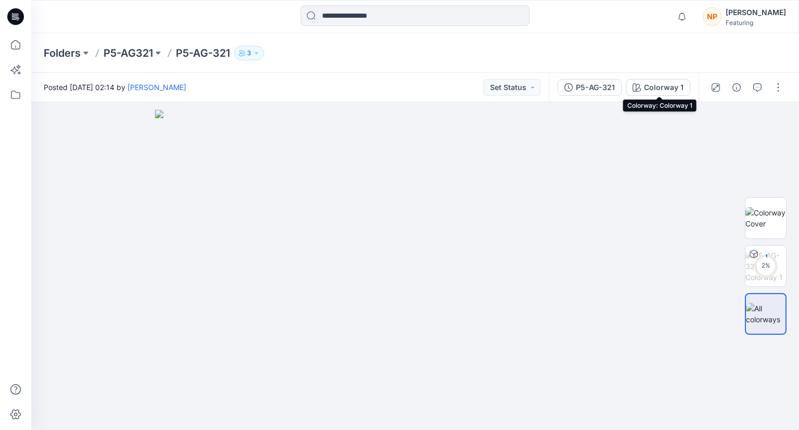
click at [670, 94] on button "Colorway 1" at bounding box center [658, 87] width 65 height 17
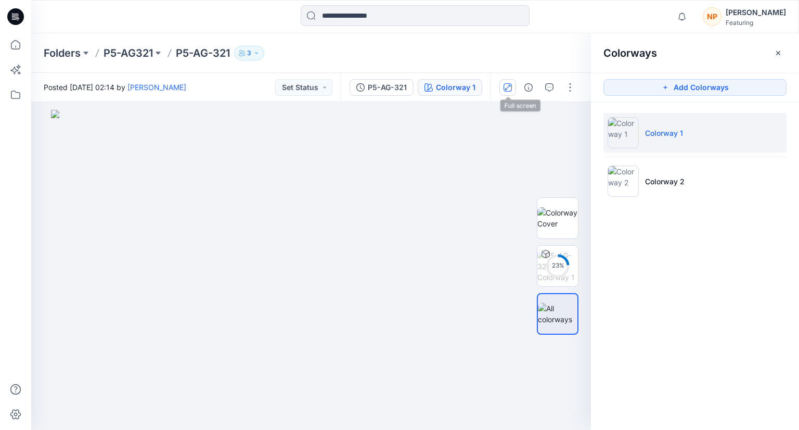
click at [509, 92] on button "button" at bounding box center [507, 87] width 17 height 17
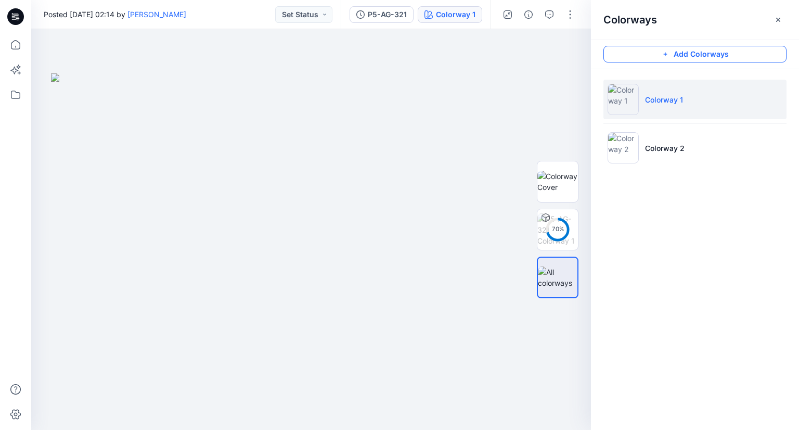
click at [670, 55] on icon "button" at bounding box center [665, 54] width 8 height 8
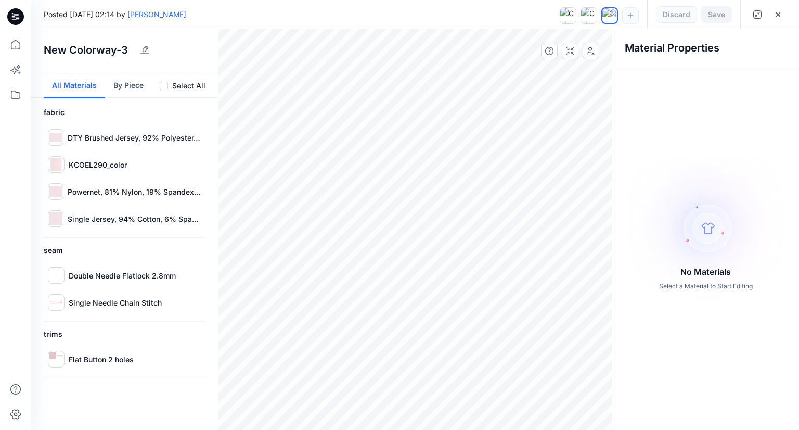
click at [126, 83] on button "By Piece" at bounding box center [128, 84] width 47 height 27
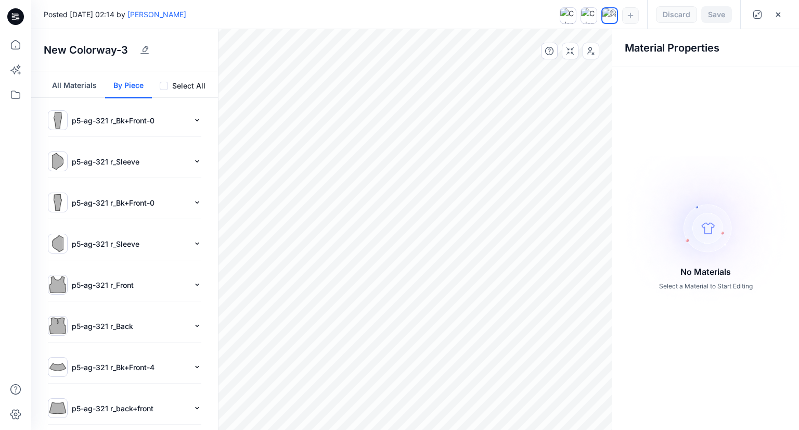
click at [68, 91] on button "All Materials" at bounding box center [74, 84] width 61 height 27
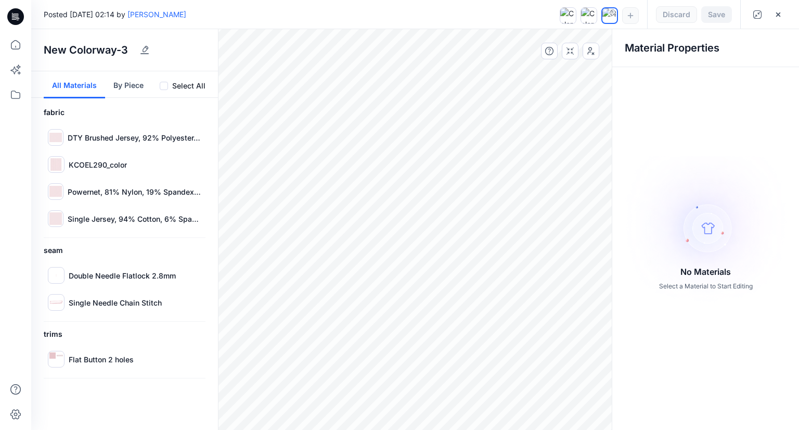
click at [716, 229] on img at bounding box center [705, 230] width 183 height 148
click at [593, 50] on icon "button" at bounding box center [591, 51] width 8 height 8
click at [593, 52] on icon "button" at bounding box center [591, 51] width 8 height 8
drag, startPoint x: 152, startPoint y: 270, endPoint x: 174, endPoint y: 271, distance: 22.4
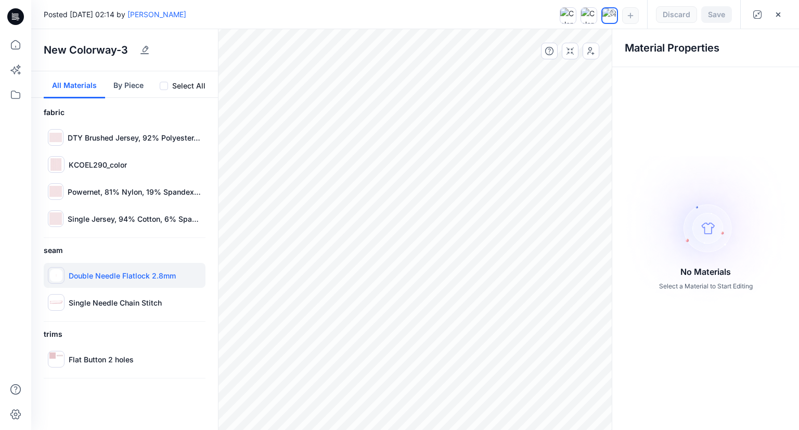
click at [174, 271] on p "Double Needle Flatlock 2.8mm" at bounding box center [122, 275] width 107 height 11
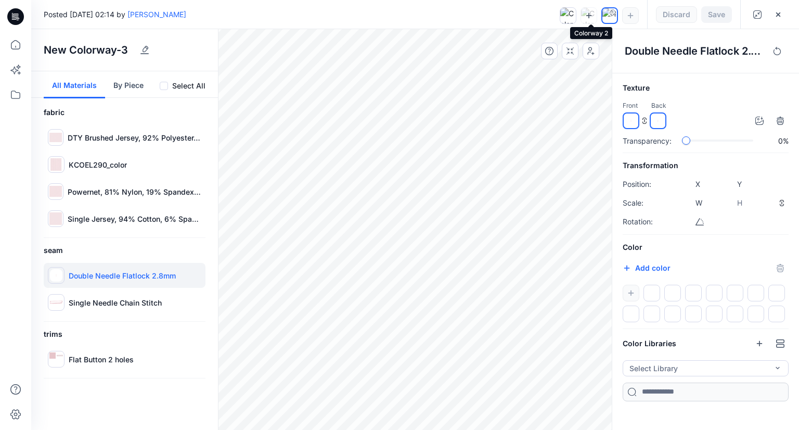
click at [589, 15] on icon at bounding box center [589, 15] width 6 height 6
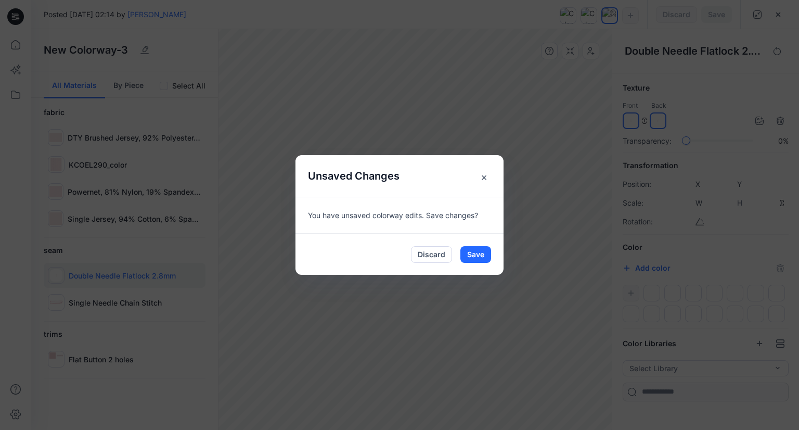
click at [484, 177] on span "×" at bounding box center [483, 177] width 19 height 19
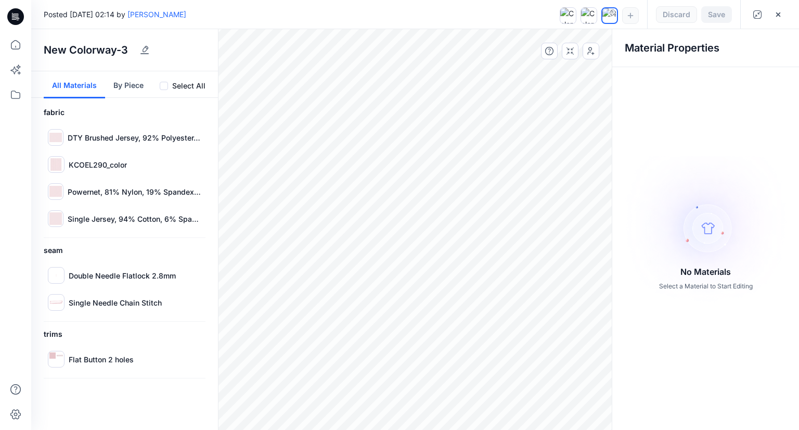
click at [367, 190] on div "Posted Thursday, September 04, 2025 02:14 by Nguyen Phuong Save Discard New Col…" at bounding box center [415, 215] width 768 height 430
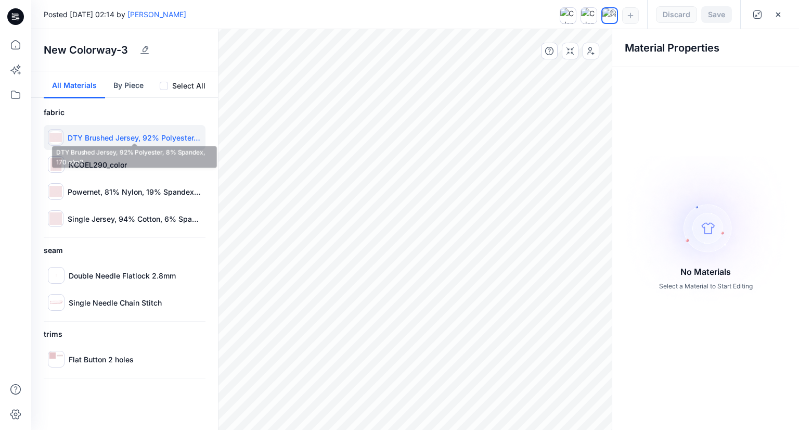
click at [96, 140] on p "DTY Brushed Jersey, 92% Polyester, 8% Spandex, 170 g/m2" at bounding box center [135, 137] width 134 height 11
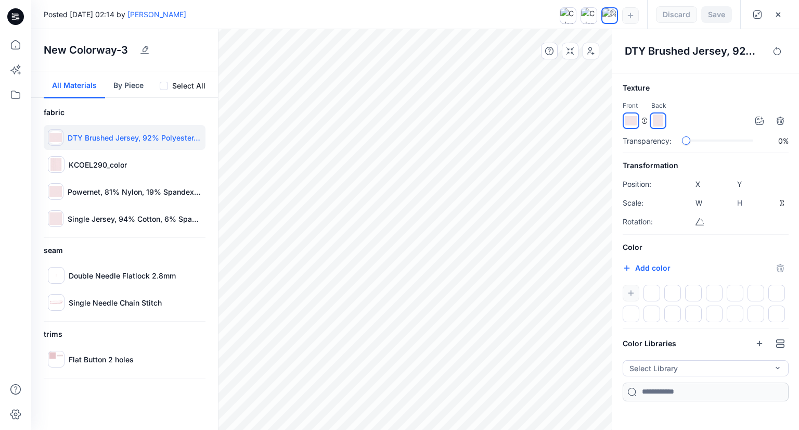
click at [162, 86] on span at bounding box center [164, 86] width 8 height 8
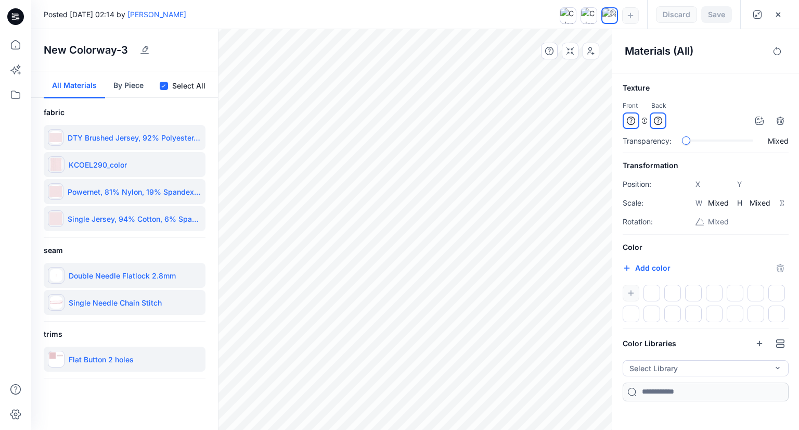
click at [658, 120] on icon at bounding box center [658, 121] width 8 height 8
click at [630, 121] on icon at bounding box center [631, 121] width 8 height 8
click at [639, 141] on div "Transparency: 0%" at bounding box center [706, 140] width 166 height 11
click at [658, 150] on div "Texture Front Back Transparency: 0% Transformation Position: X **** Y **** Scal…" at bounding box center [705, 241] width 187 height 319
click at [625, 267] on icon "button" at bounding box center [627, 268] width 6 height 6
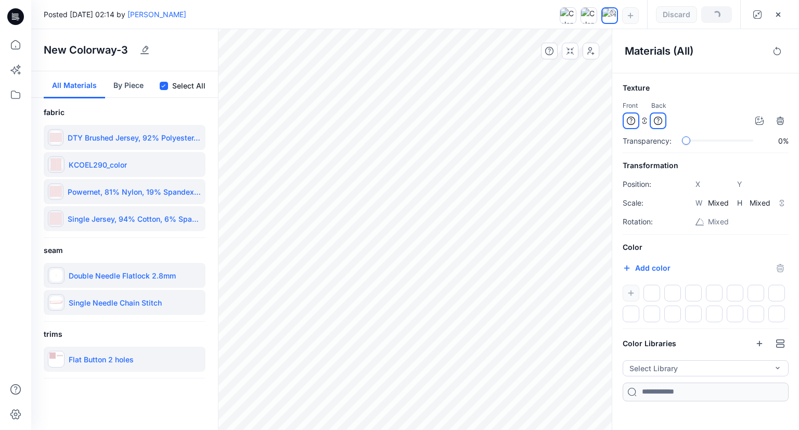
type input "*******"
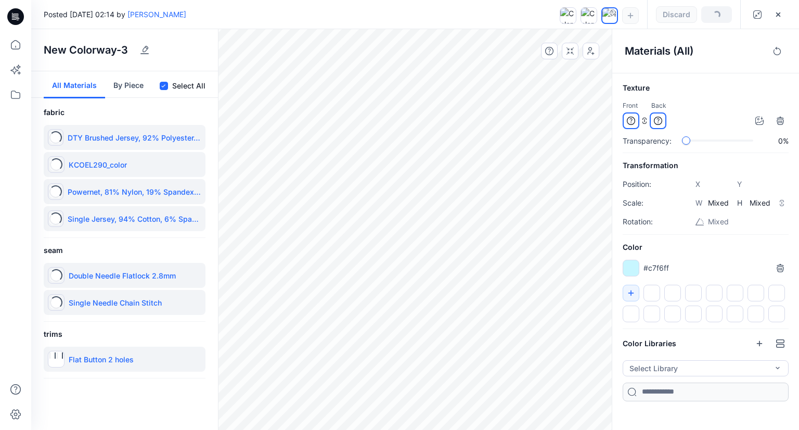
type input "*******"
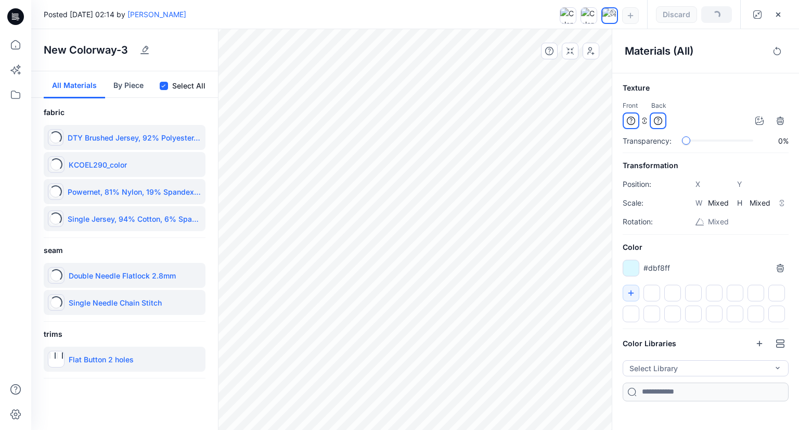
type input "*******"
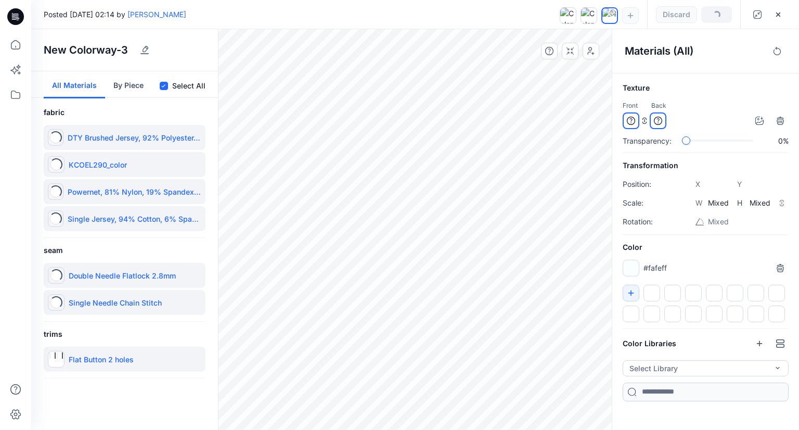
type input "*******"
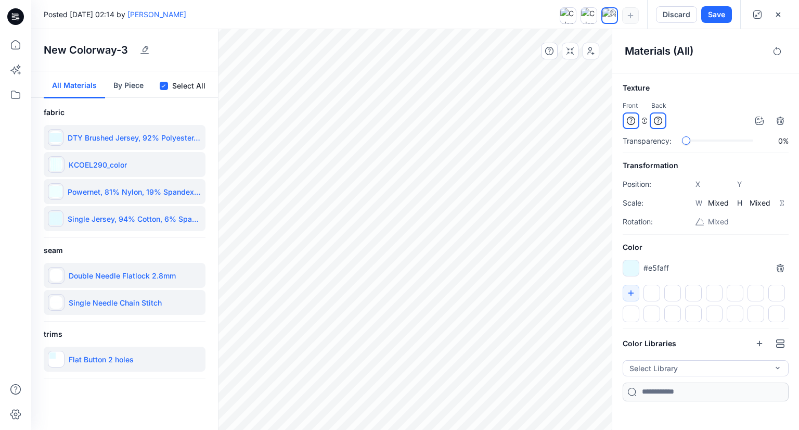
drag, startPoint x: 780, startPoint y: 16, endPoint x: 741, endPoint y: 58, distance: 57.4
click at [741, 58] on div "Posted Thursday, September 04, 2025 02:14 by Nguyen Phuong Save Discard New Col…" at bounding box center [415, 215] width 768 height 430
click at [676, 19] on button "Discard" at bounding box center [676, 14] width 41 height 17
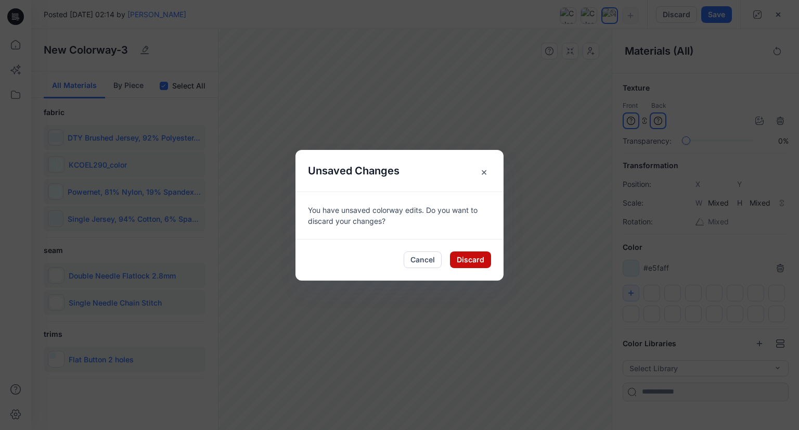
click at [472, 263] on button "Discard" at bounding box center [470, 259] width 41 height 17
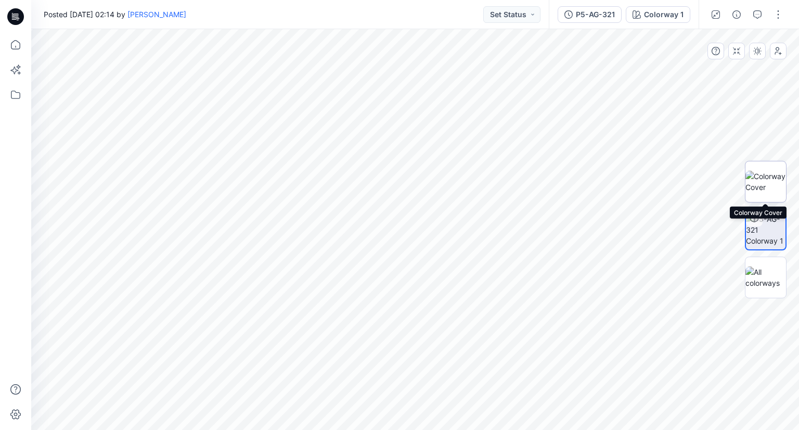
click at [759, 193] on img at bounding box center [766, 182] width 41 height 22
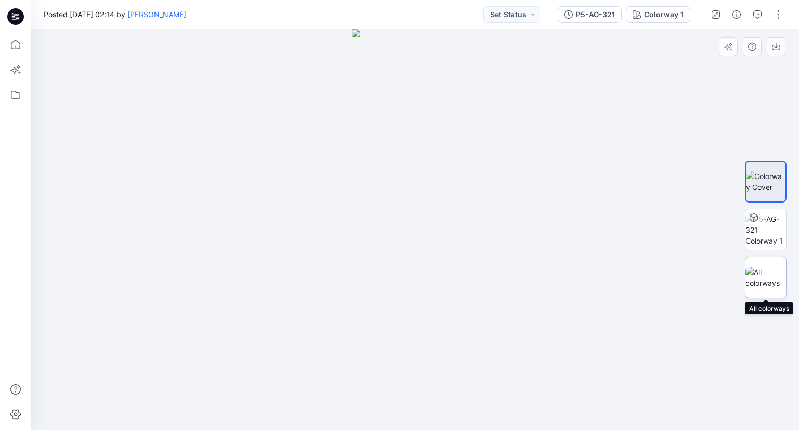
click at [756, 281] on img at bounding box center [766, 277] width 41 height 22
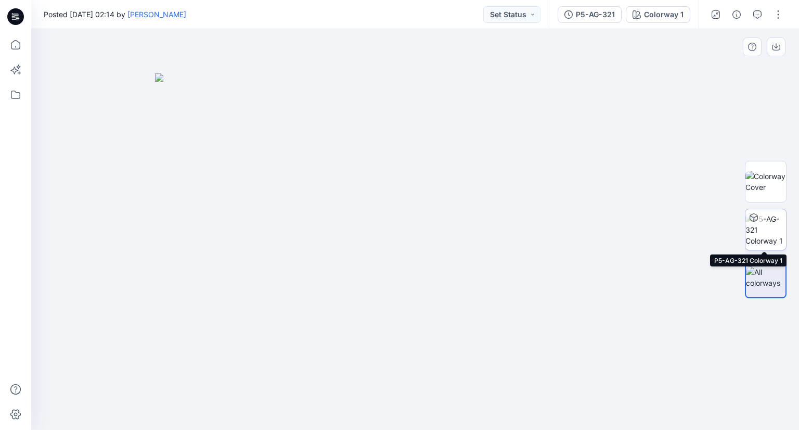
click at [758, 240] on img at bounding box center [766, 229] width 41 height 33
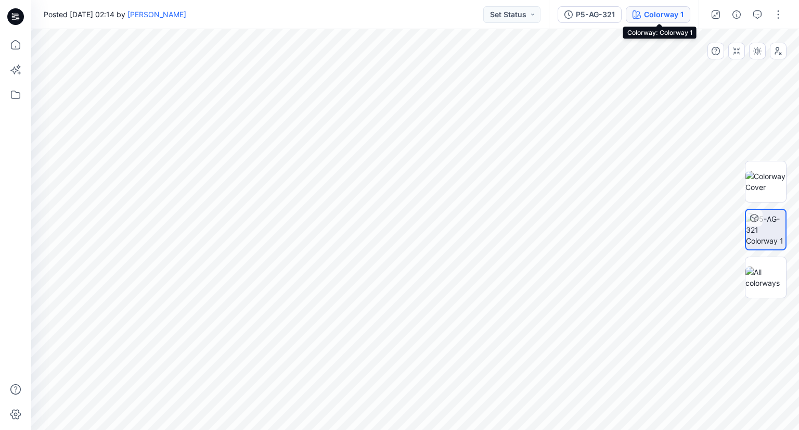
click at [654, 12] on div "Colorway 1" at bounding box center [664, 14] width 40 height 11
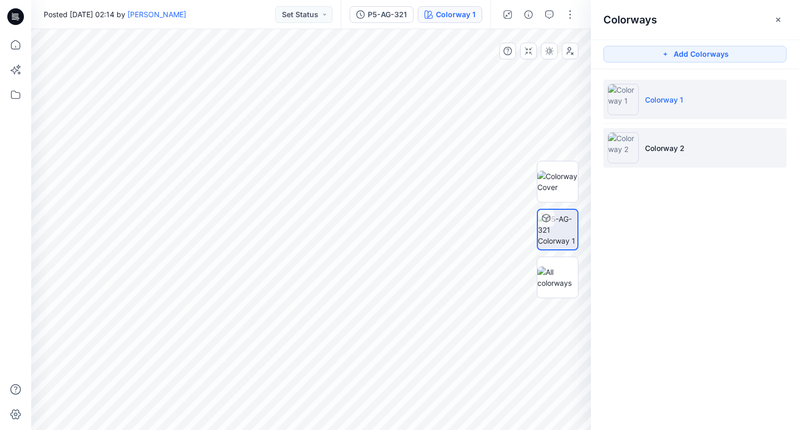
click at [637, 150] on img at bounding box center [623, 147] width 31 height 31
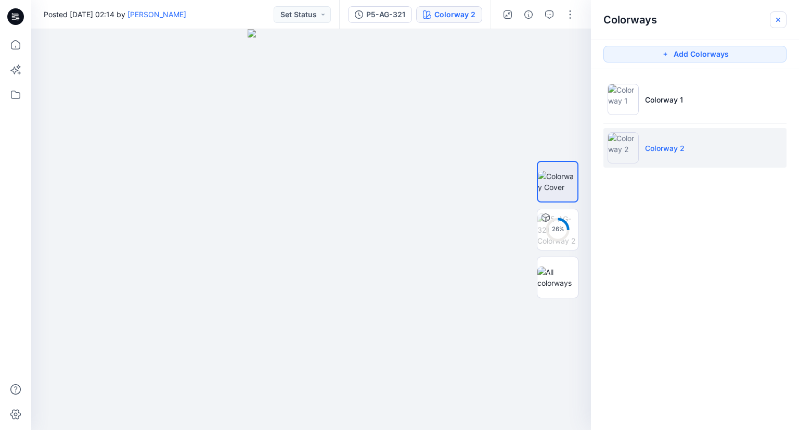
click at [779, 21] on icon "button" at bounding box center [778, 20] width 8 height 8
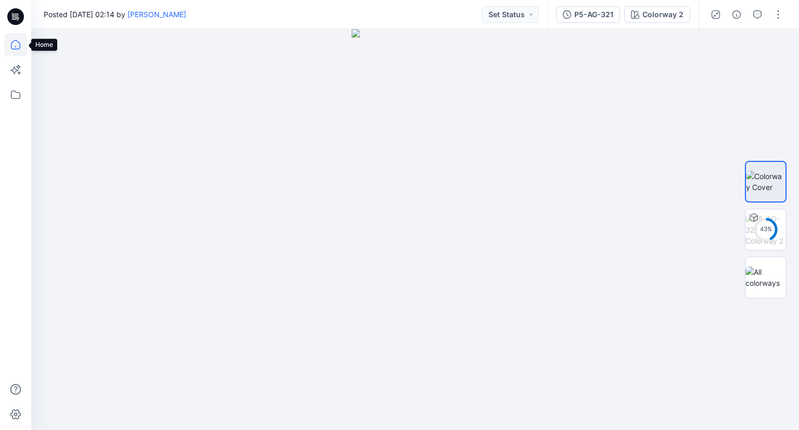
click at [12, 49] on icon at bounding box center [15, 44] width 9 height 9
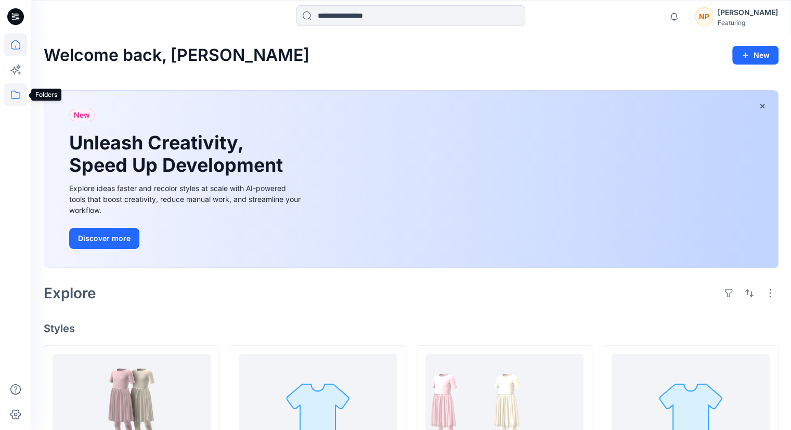
click at [16, 96] on icon at bounding box center [15, 94] width 23 height 23
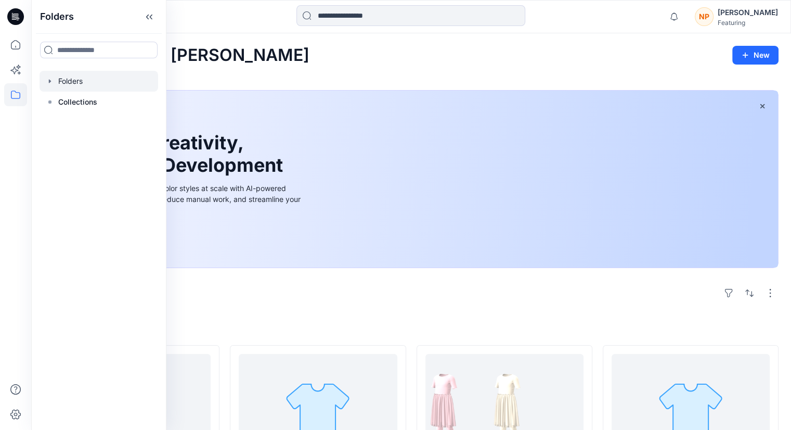
click at [63, 84] on div at bounding box center [99, 81] width 119 height 21
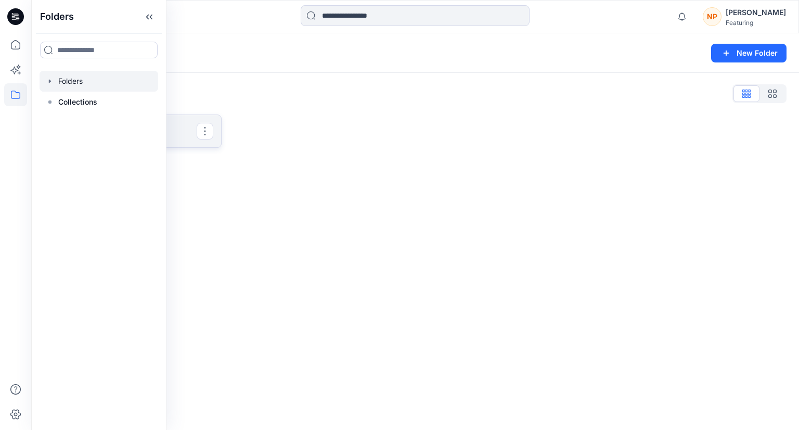
click at [183, 131] on p "P5-AG321" at bounding box center [132, 131] width 130 height 15
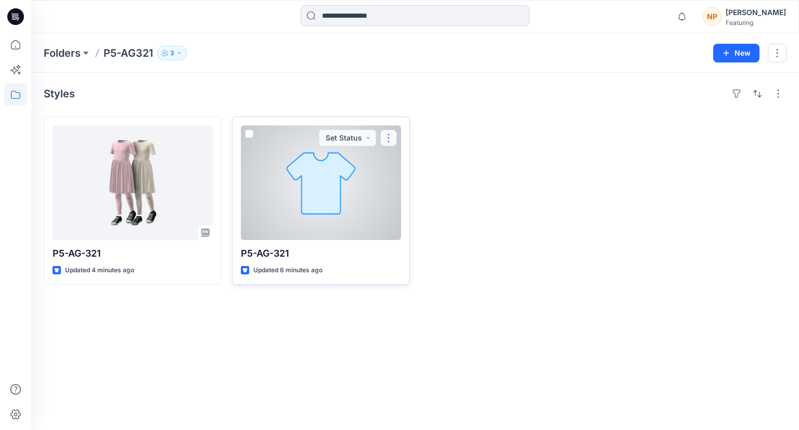
click at [392, 138] on button "button" at bounding box center [388, 138] width 17 height 17
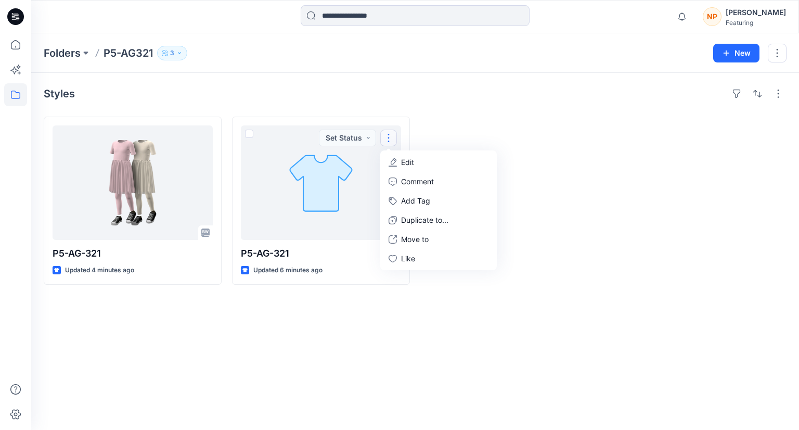
click at [536, 107] on div "Styles P5-AG-321 Updated 4 minutes ago P5-AG-321 Updated 6 minutes ago Set Stat…" at bounding box center [415, 251] width 768 height 357
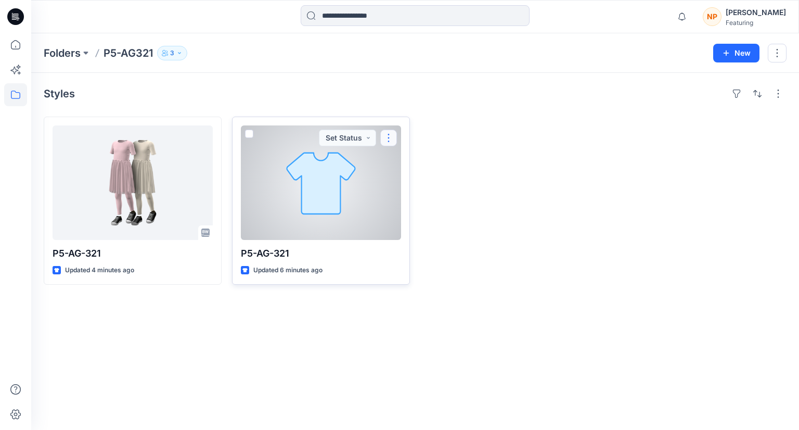
click at [392, 134] on button "button" at bounding box center [388, 138] width 17 height 17
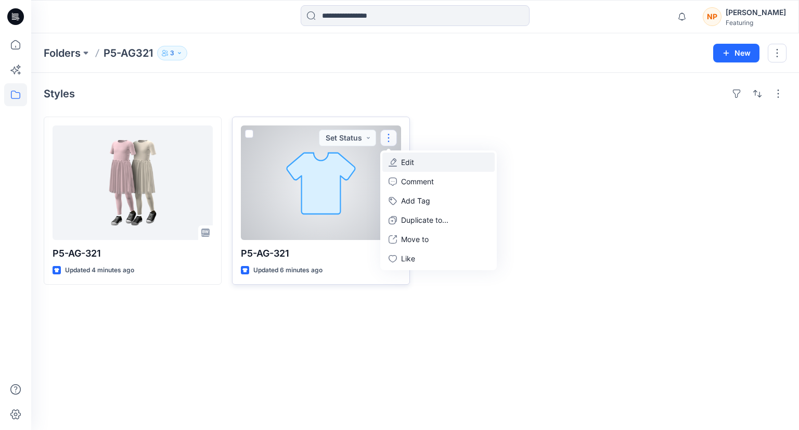
click at [433, 170] on button "Edit" at bounding box center [438, 161] width 112 height 19
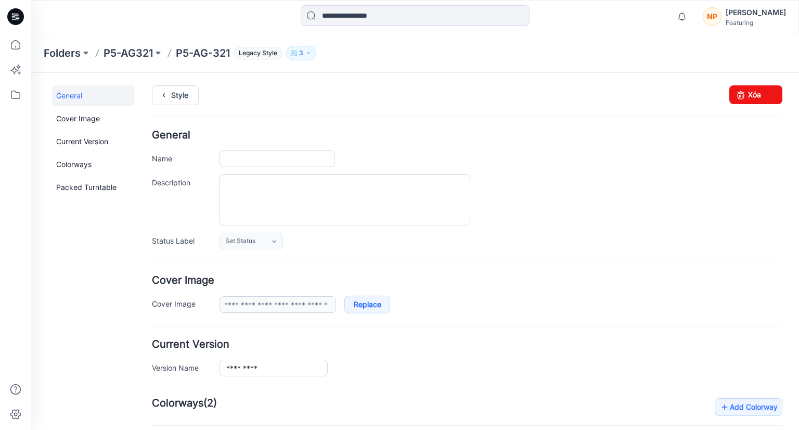
type input "*********"
type input "**********"
click at [742, 100] on link "Xóa" at bounding box center [755, 94] width 53 height 19
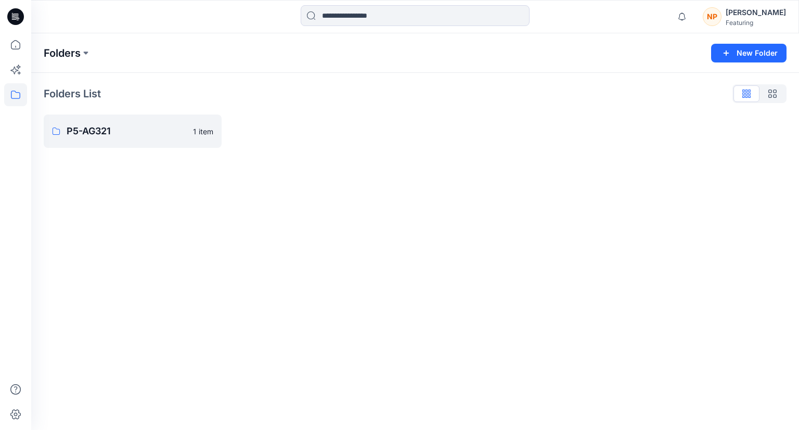
click at [68, 56] on p "Folders" at bounding box center [62, 53] width 37 height 15
click at [25, 45] on icon at bounding box center [15, 44] width 23 height 23
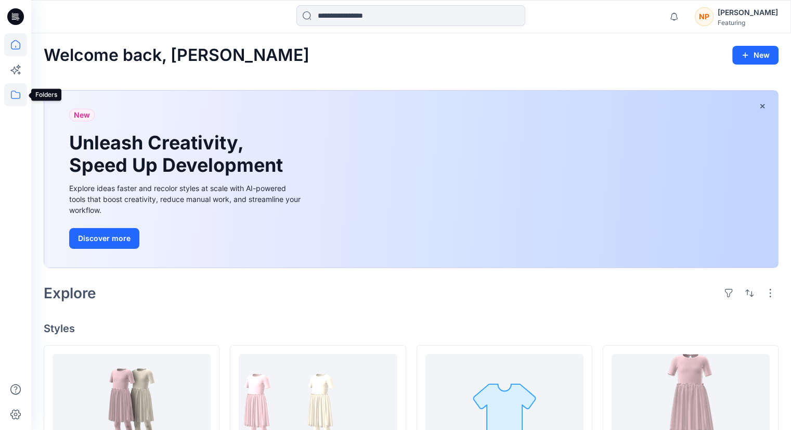
click at [18, 95] on icon at bounding box center [15, 94] width 23 height 23
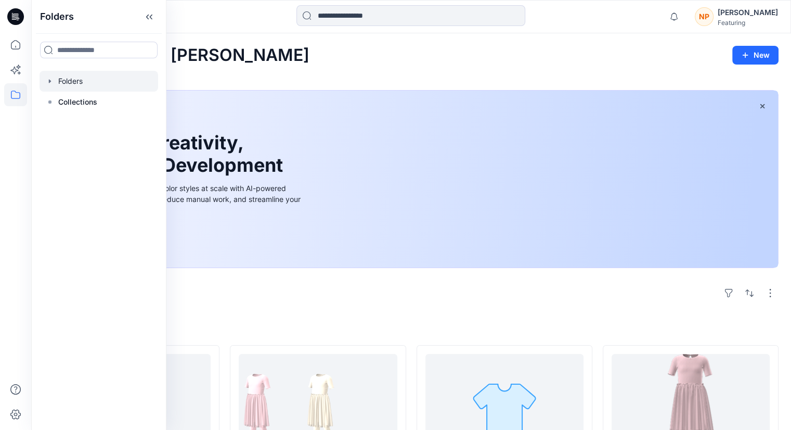
click at [106, 84] on div at bounding box center [99, 81] width 119 height 21
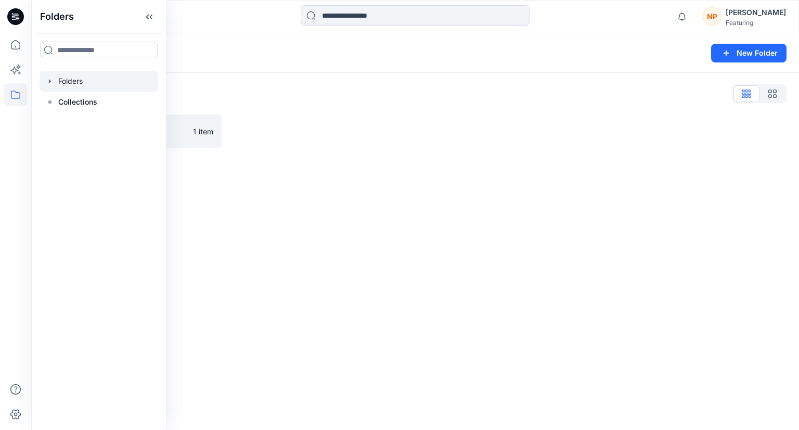
click at [766, 20] on div "Featuring" at bounding box center [756, 23] width 60 height 8
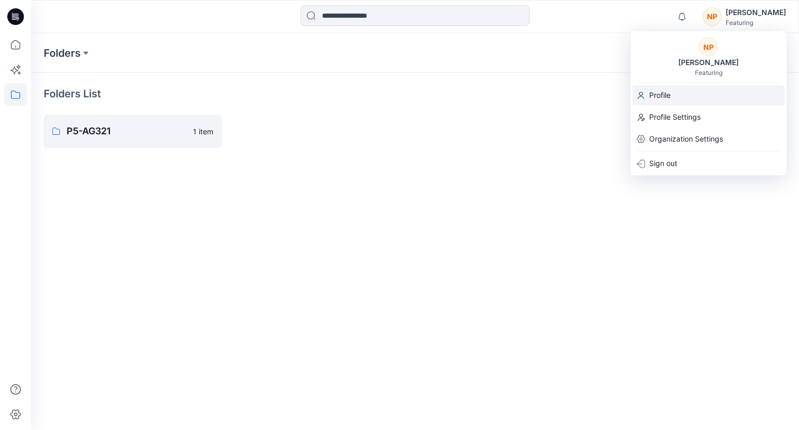
click at [676, 105] on div "Profile" at bounding box center [709, 95] width 152 height 20
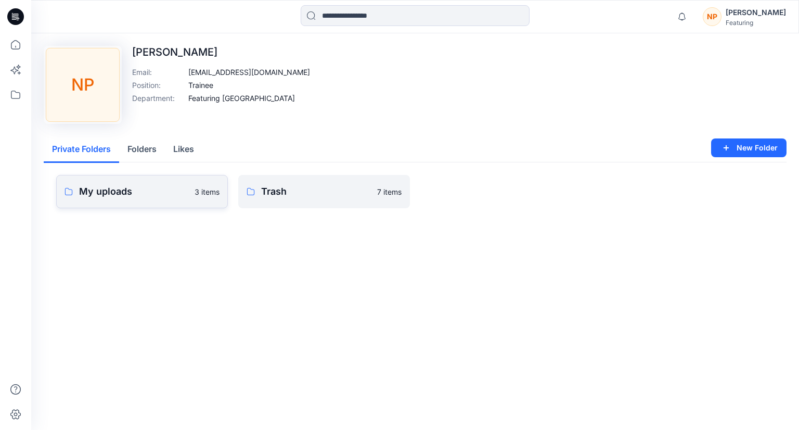
click at [149, 204] on link "My uploads 3 items" at bounding box center [142, 191] width 172 height 33
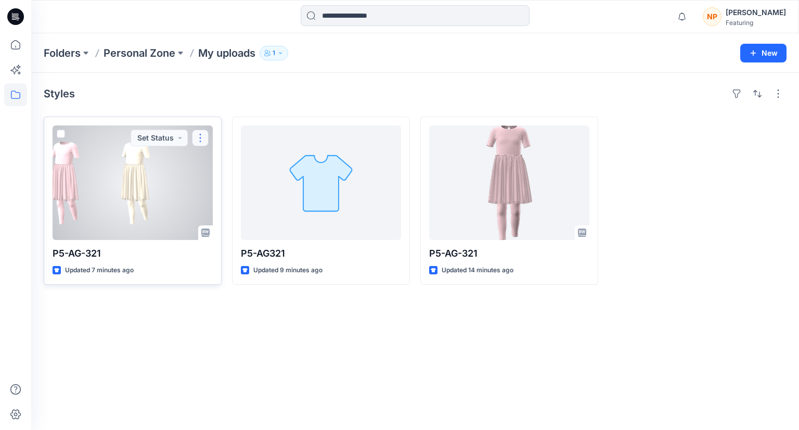
click at [205, 140] on button "button" at bounding box center [200, 138] width 17 height 17
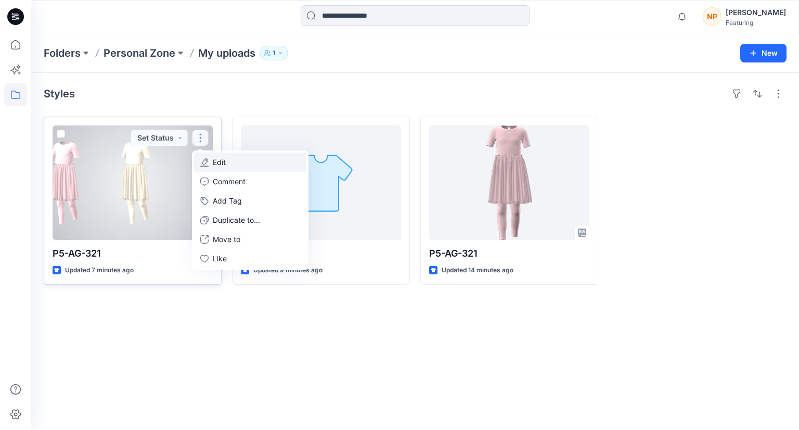
click at [241, 161] on button "Edit" at bounding box center [250, 161] width 112 height 19
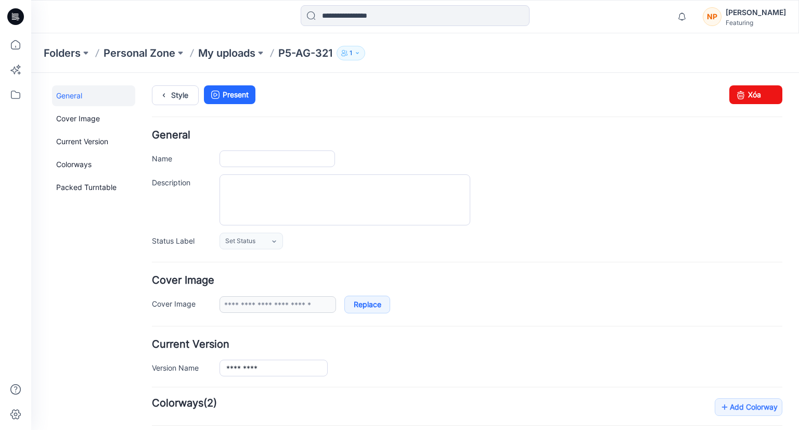
type input "*********"
type input "**********"
drag, startPoint x: 748, startPoint y: 97, endPoint x: 472, endPoint y: 127, distance: 276.9
click at [748, 97] on link "Xóa" at bounding box center [755, 94] width 53 height 19
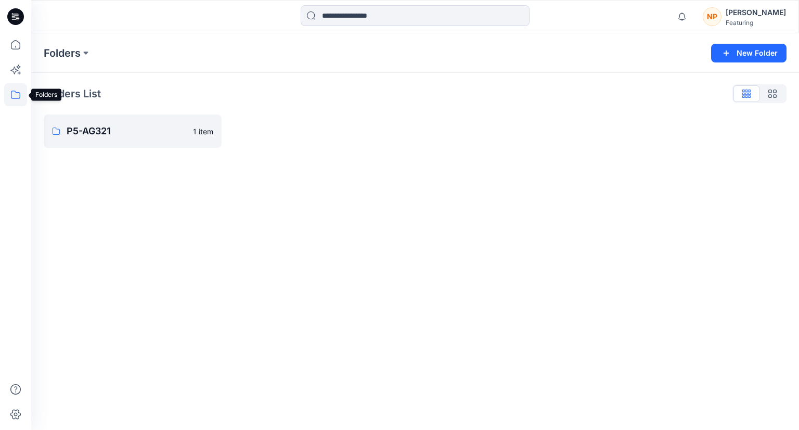
click at [14, 90] on icon at bounding box center [15, 94] width 23 height 23
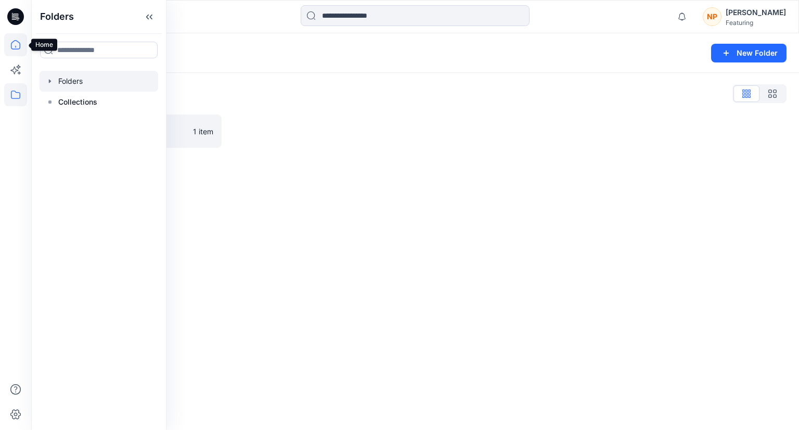
click at [23, 47] on icon at bounding box center [15, 44] width 23 height 23
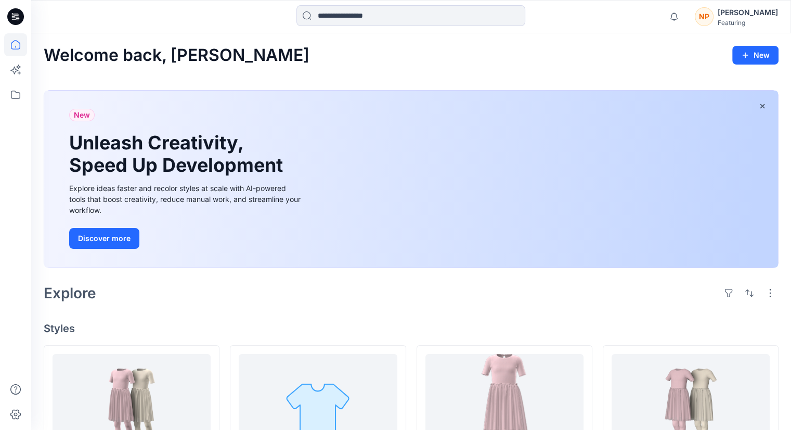
click at [733, 23] on div "Featuring" at bounding box center [748, 23] width 60 height 8
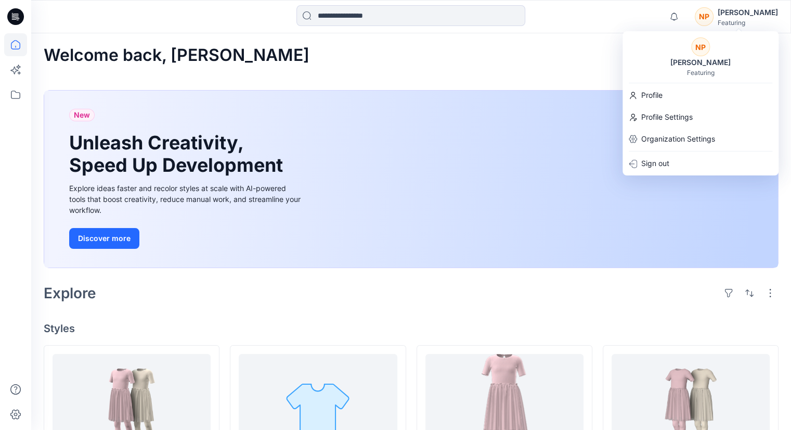
click at [740, 15] on div "[PERSON_NAME]" at bounding box center [748, 12] width 60 height 12
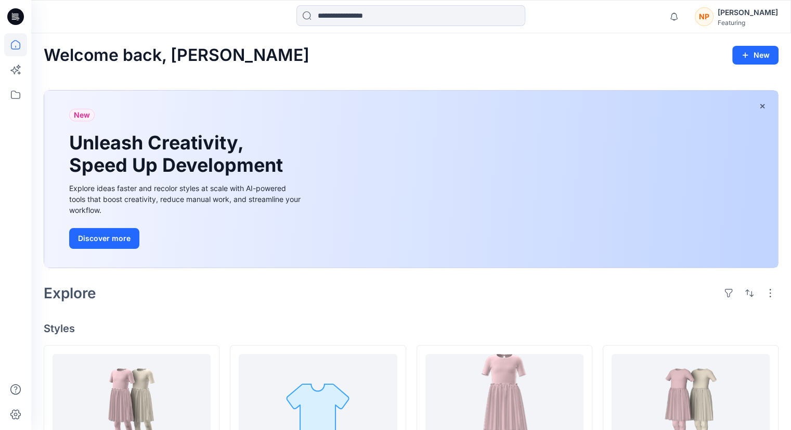
click at [740, 15] on div "[PERSON_NAME]" at bounding box center [748, 12] width 60 height 12
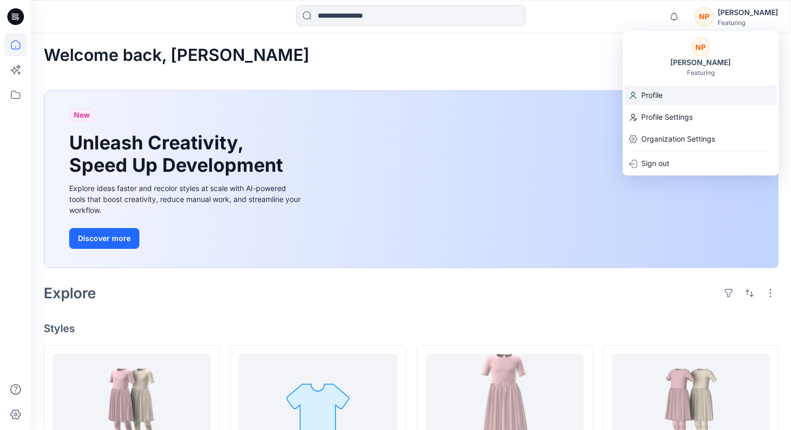
click at [666, 99] on div "Profile" at bounding box center [701, 95] width 152 height 20
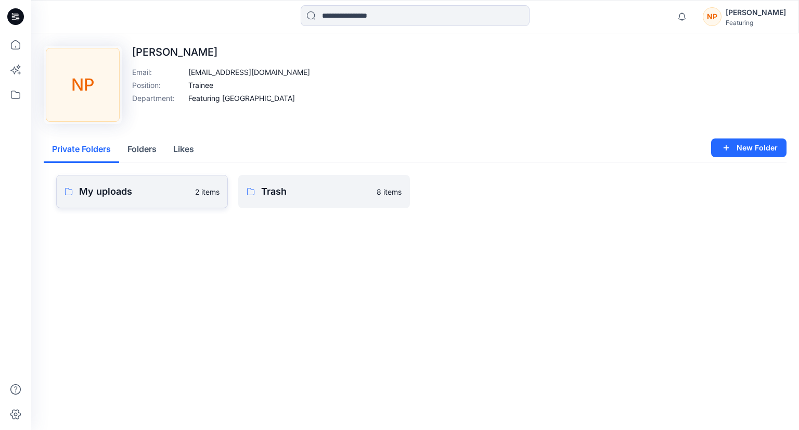
click at [148, 192] on p "My uploads" at bounding box center [134, 191] width 110 height 15
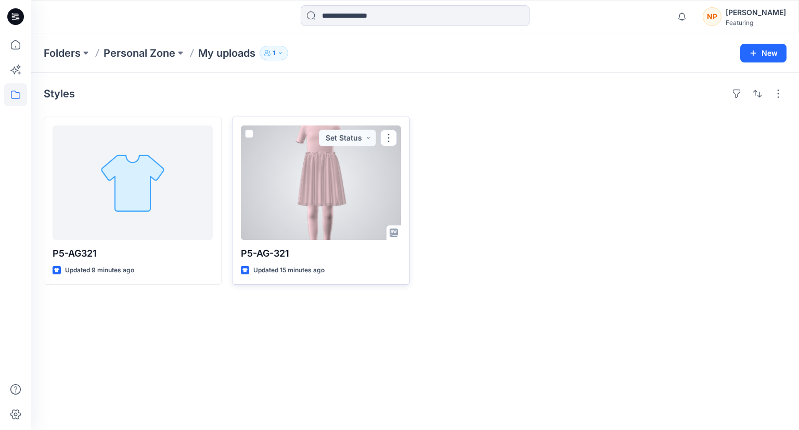
click at [319, 206] on div at bounding box center [321, 182] width 160 height 114
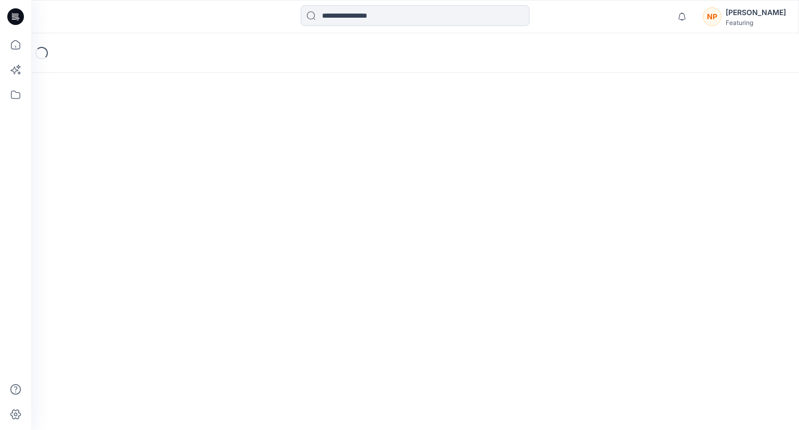
click at [319, 206] on div "Loading..." at bounding box center [415, 231] width 768 height 396
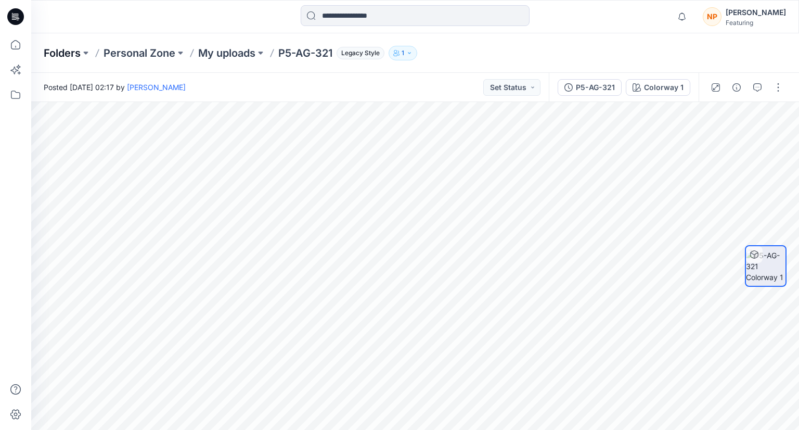
click at [79, 51] on p "Folders" at bounding box center [62, 53] width 37 height 15
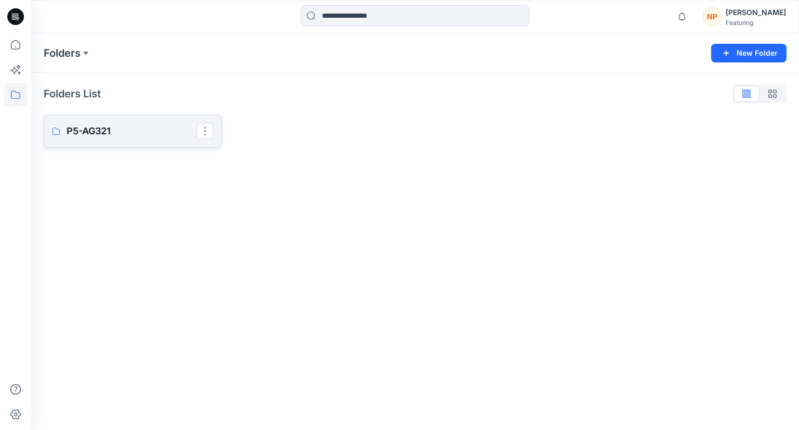
click at [105, 138] on link "P5-AG321" at bounding box center [133, 130] width 178 height 33
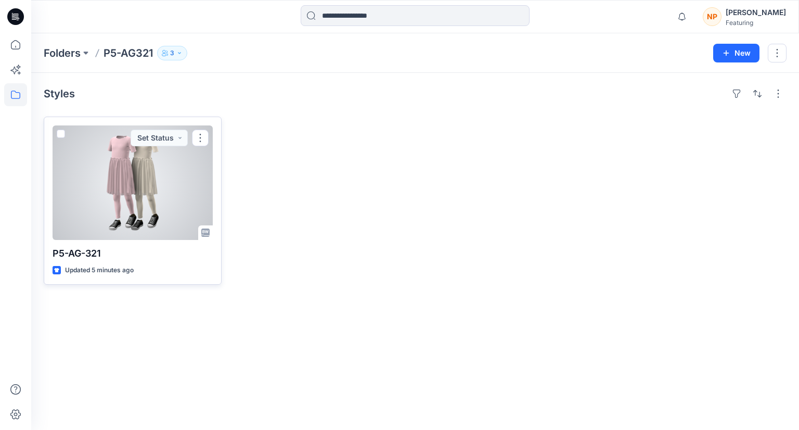
click at [123, 190] on div at bounding box center [133, 182] width 160 height 114
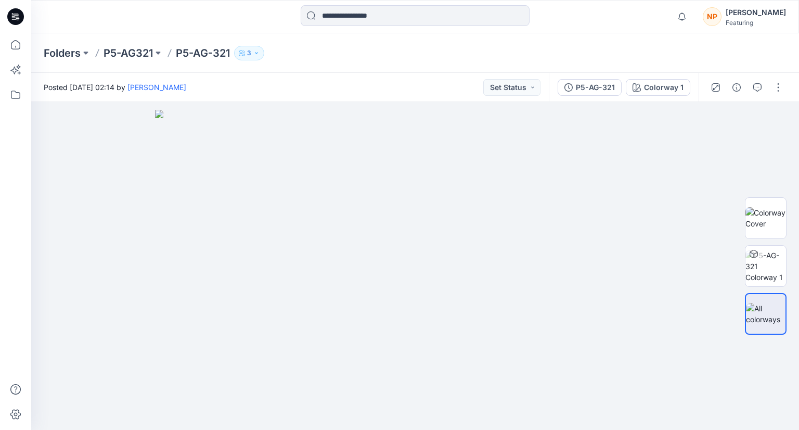
click at [599, 34] on div "Folders P5-AG321 P5-AG-321 3" at bounding box center [415, 53] width 768 height 40
drag, startPoint x: 465, startPoint y: 60, endPoint x: 579, endPoint y: 113, distance: 126.2
click at [579, 113] on div "Folders P5-AG321 P5-AG-321 3 Posted Thursday, September 04, 2025 02:14 by Nguye…" at bounding box center [415, 231] width 768 height 396
click at [439, 55] on div "Folders P5-AG321 P5-AG-321 3" at bounding box center [375, 53] width 662 height 15
click at [551, 405] on img at bounding box center [415, 270] width 520 height 320
